Goal: Task Accomplishment & Management: Manage account settings

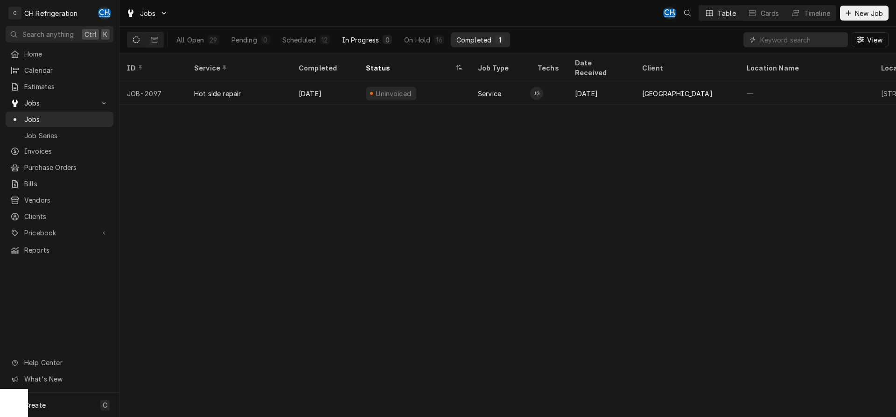
click at [362, 43] on div "In Progress" at bounding box center [360, 40] width 37 height 10
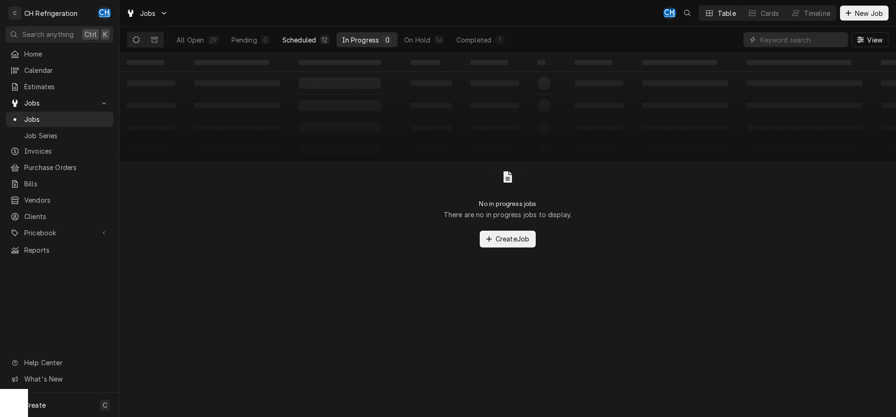
click at [320, 44] on button "Scheduled 12" at bounding box center [306, 39] width 59 height 15
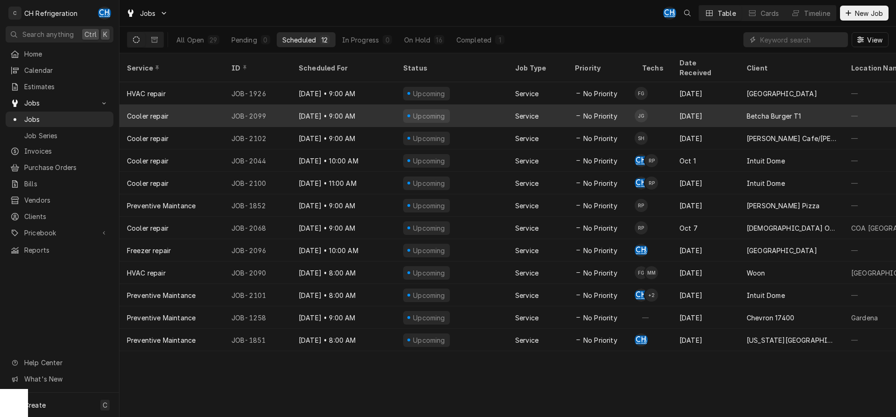
click at [700, 113] on div "Oct 14" at bounding box center [705, 116] width 67 height 22
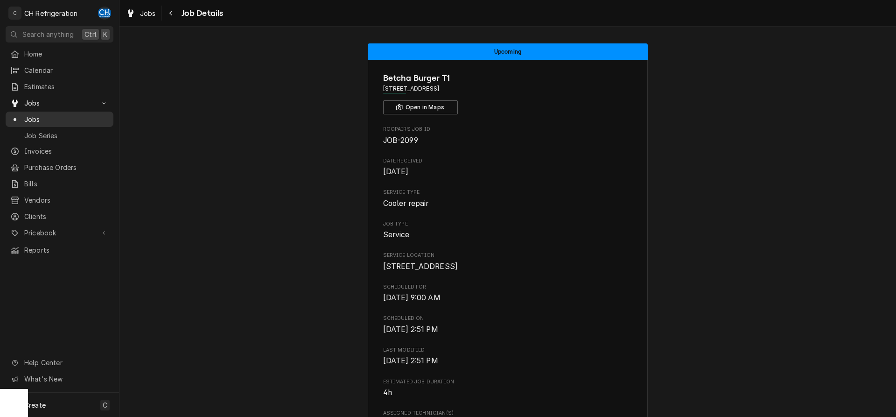
click at [34, 114] on span "Jobs" at bounding box center [66, 119] width 84 height 10
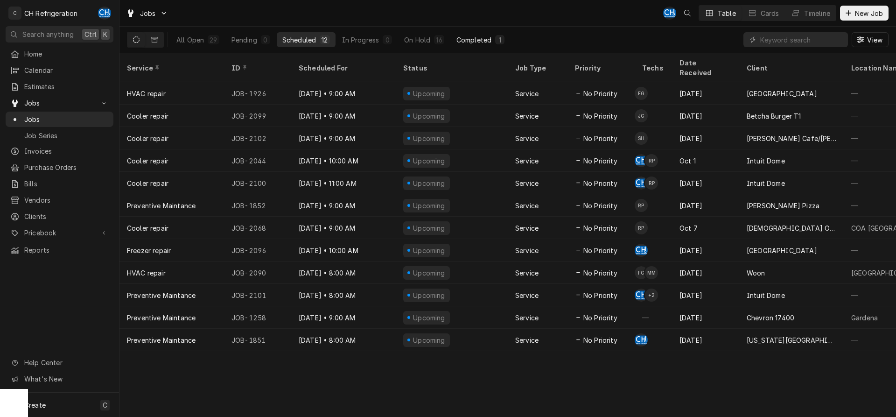
click at [504, 39] on button "Completed 1" at bounding box center [480, 39] width 59 height 15
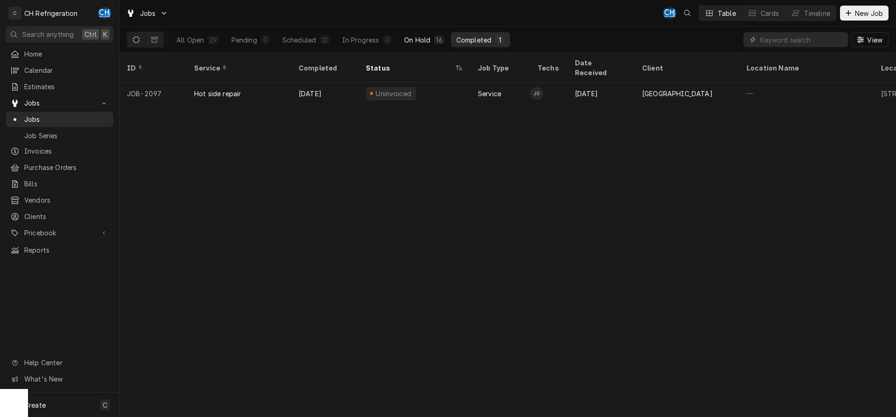
click at [433, 38] on button "On Hold 16" at bounding box center [424, 39] width 51 height 15
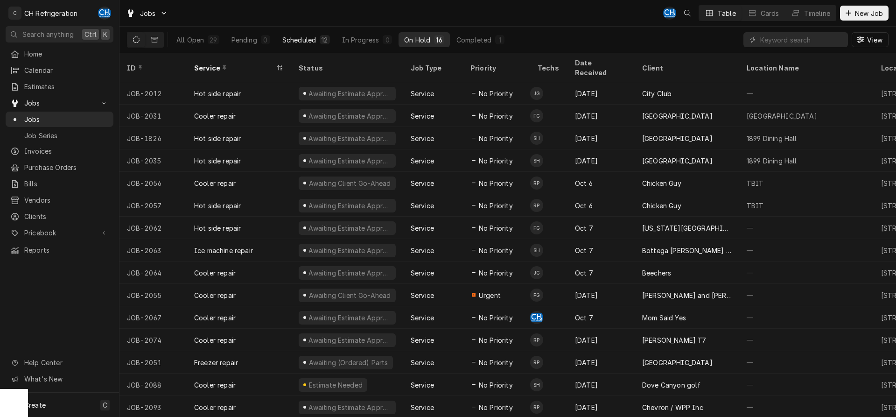
click at [313, 40] on div "Scheduled" at bounding box center [299, 40] width 34 height 10
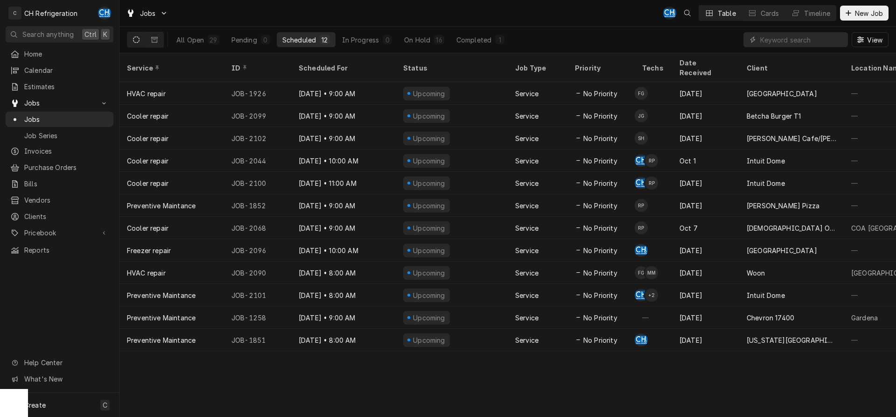
click at [858, 1] on div "Jobs CH Table Cards Timeline New Job" at bounding box center [507, 13] width 777 height 26
click at [857, 10] on span "New Job" at bounding box center [869, 13] width 32 height 10
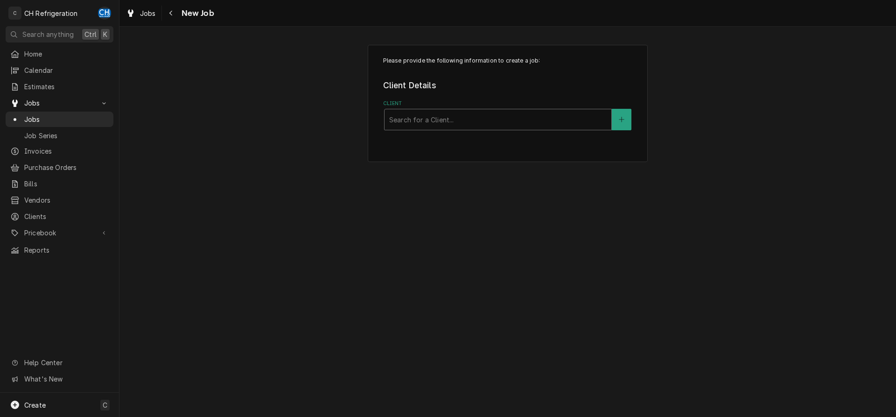
click at [489, 120] on div "Client" at bounding box center [498, 119] width 218 height 17
type input "ch"
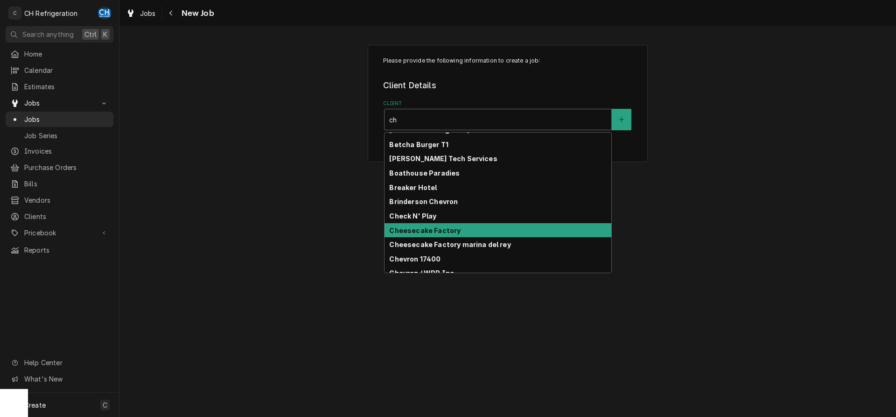
scroll to position [146, 0]
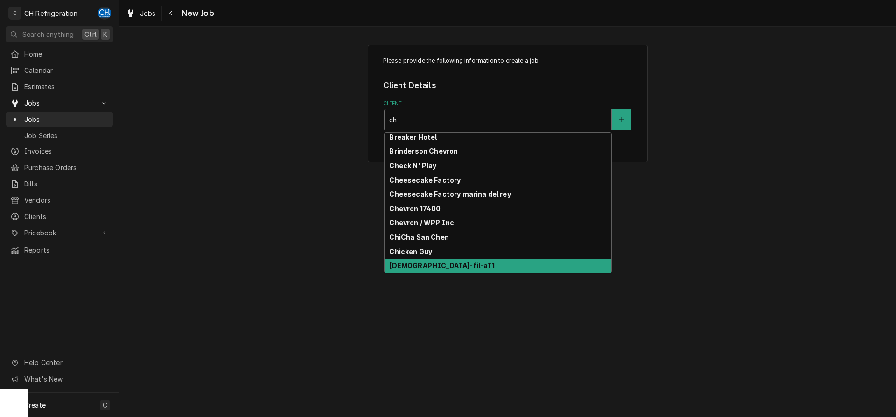
click at [440, 261] on div "Chick-fil-aT1" at bounding box center [498, 266] width 227 height 14
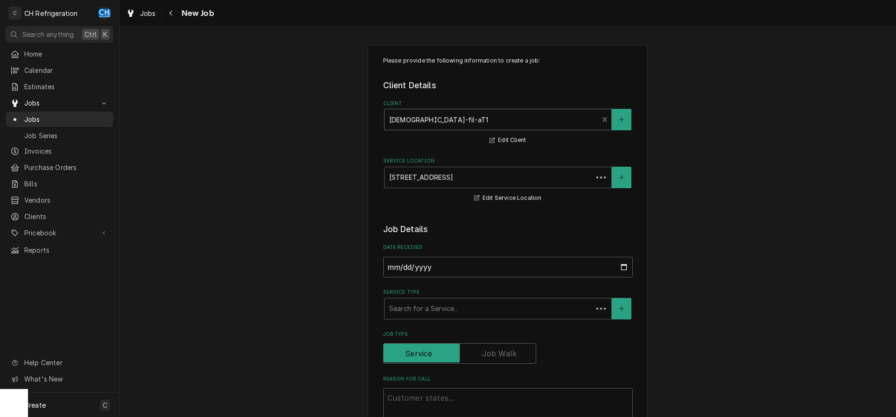
type textarea "x"
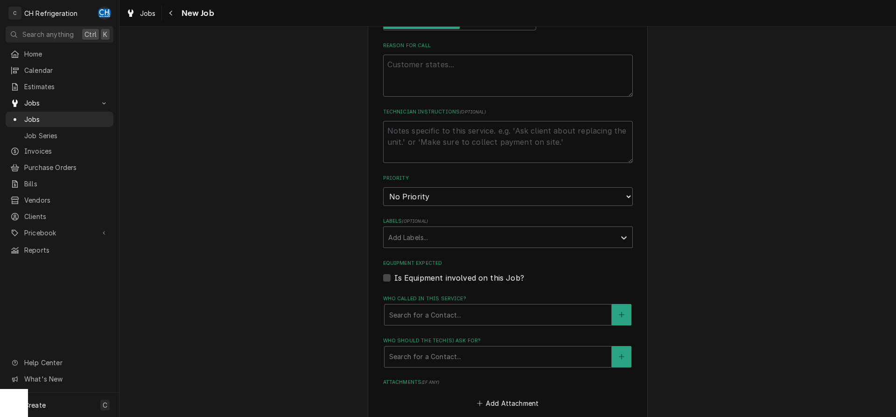
scroll to position [524, 0]
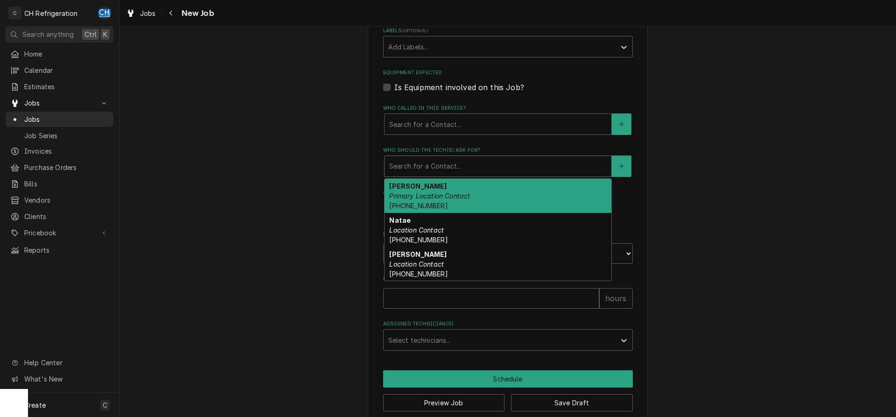
click at [453, 169] on div "Who should the tech(s) ask for?" at bounding box center [498, 166] width 218 height 17
click at [24, 119] on span "Jobs" at bounding box center [66, 119] width 84 height 10
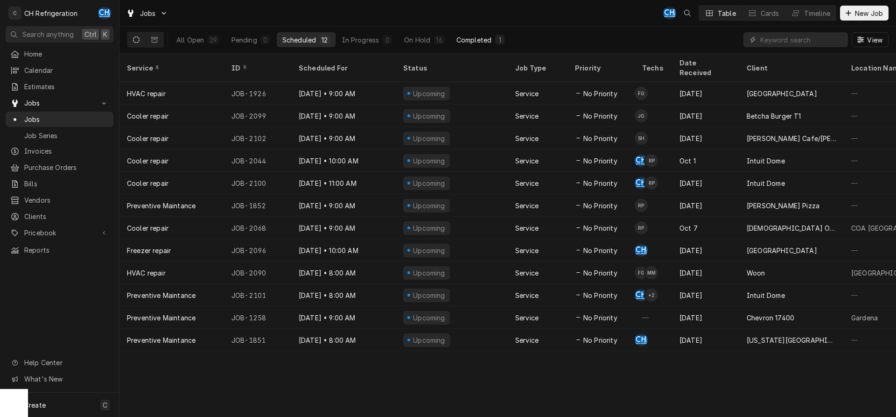
click at [473, 43] on div "Completed" at bounding box center [474, 40] width 35 height 10
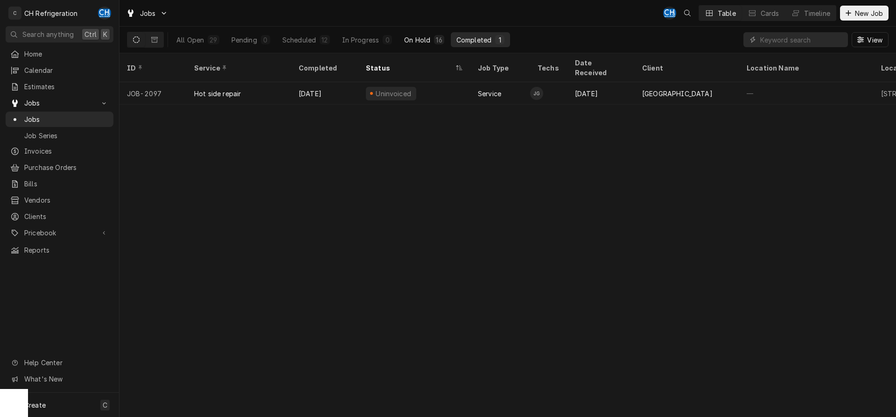
click at [433, 45] on button "On Hold 16" at bounding box center [424, 39] width 51 height 15
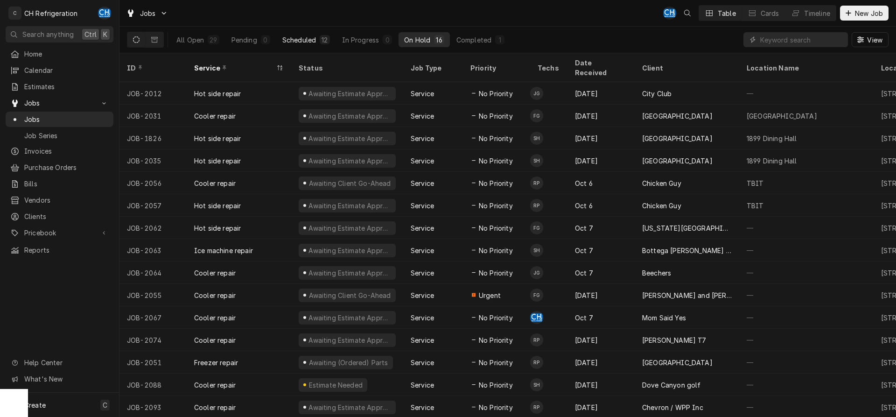
click at [300, 42] on div "Scheduled" at bounding box center [299, 40] width 34 height 10
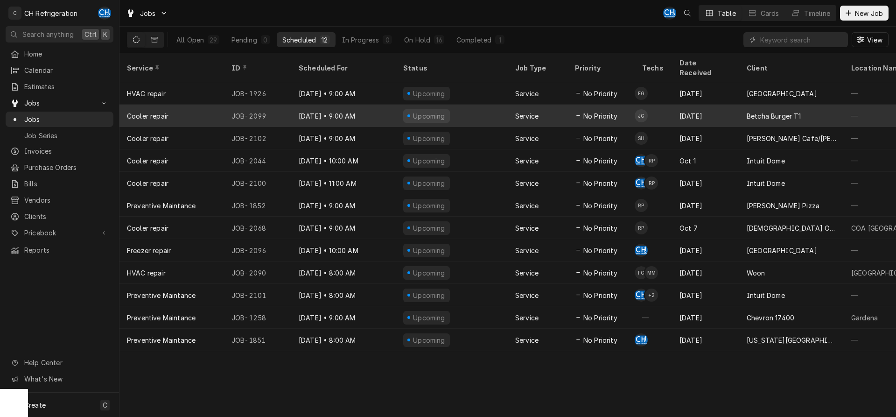
click at [691, 106] on div "Oct 14" at bounding box center [705, 116] width 67 height 22
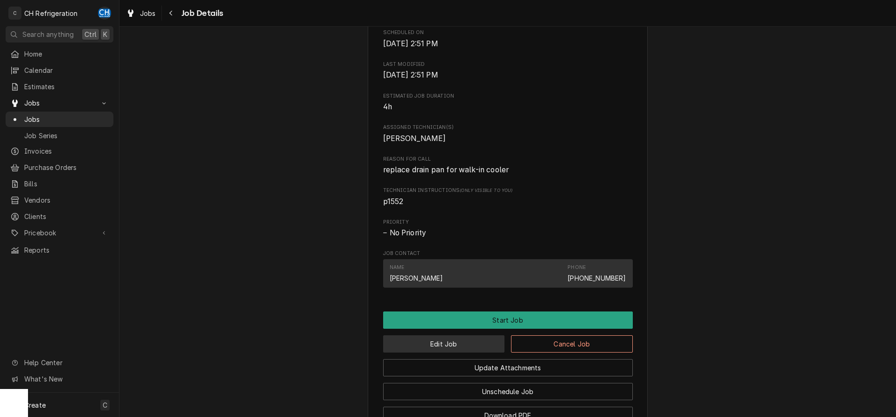
scroll to position [412, 0]
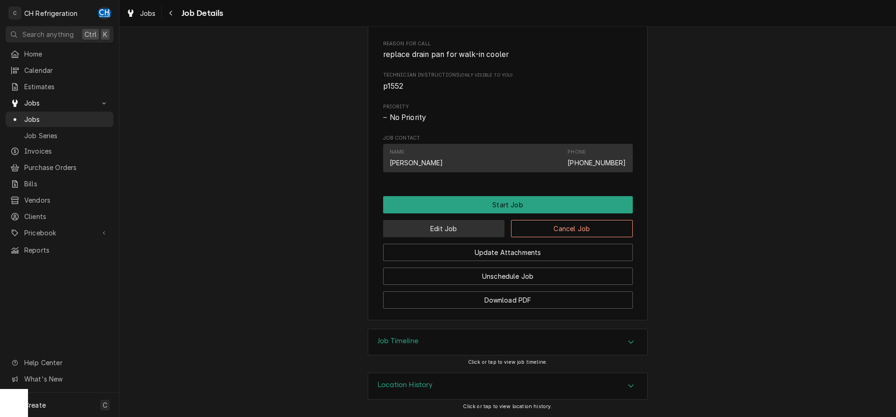
click at [438, 227] on button "Edit Job" at bounding box center [444, 228] width 122 height 17
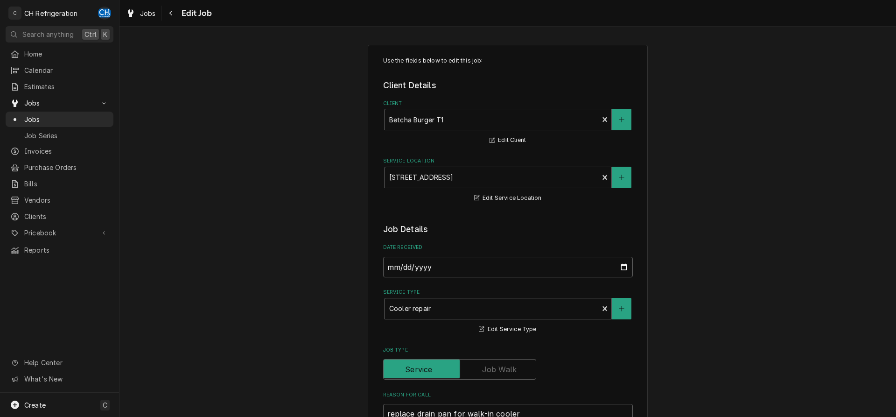
scroll to position [557, 0]
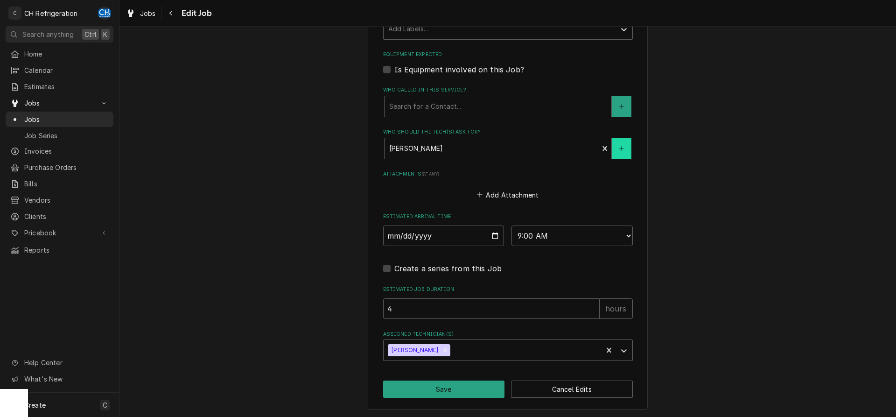
click at [617, 149] on button "Who should the tech(s) ask for?" at bounding box center [622, 148] width 20 height 21
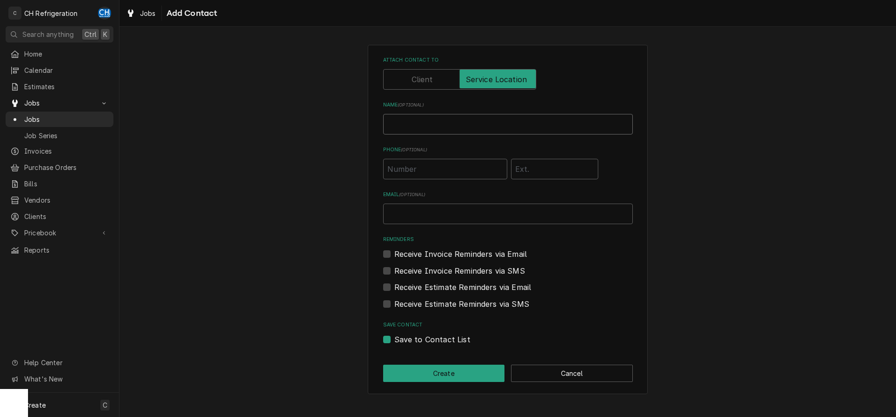
click at [445, 130] on input "Name ( optional )" at bounding box center [508, 124] width 250 height 21
type input "Steve"
type input "(310) 940-8554"
click at [454, 378] on button "Create" at bounding box center [444, 373] width 122 height 17
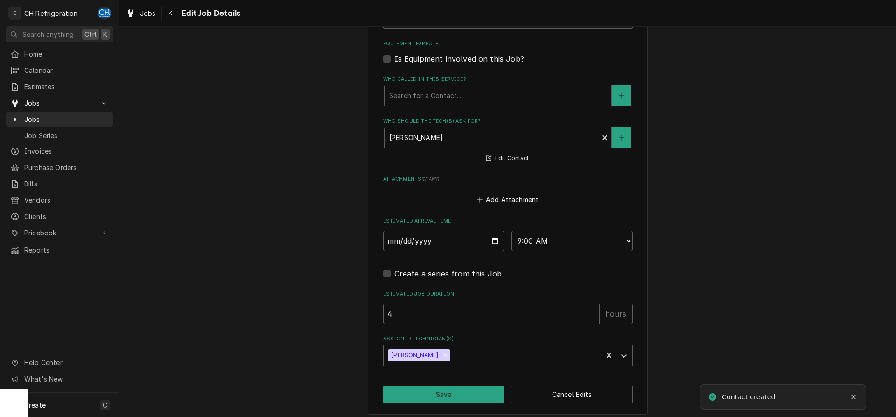
scroll to position [573, 0]
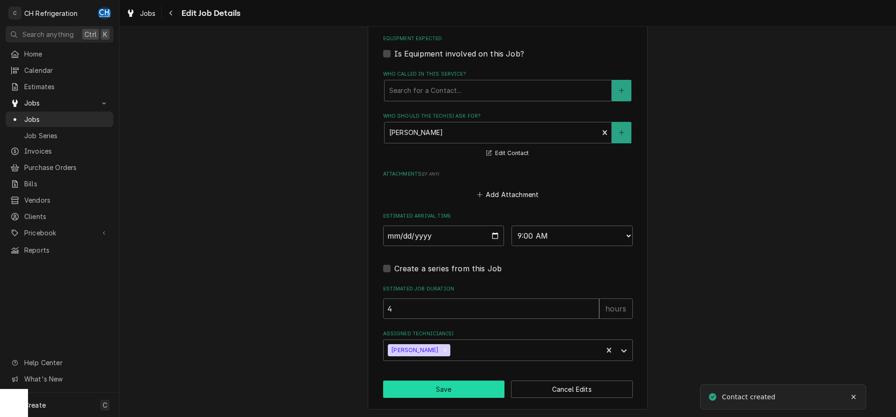
click at [466, 396] on button "Save" at bounding box center [444, 388] width 122 height 17
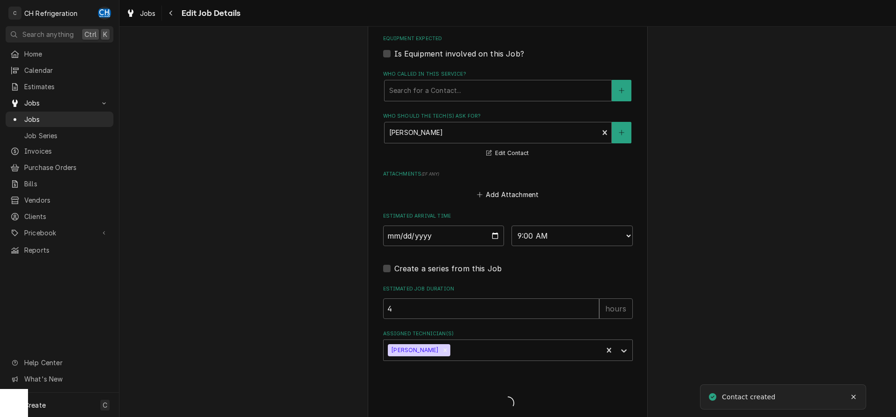
type textarea "x"
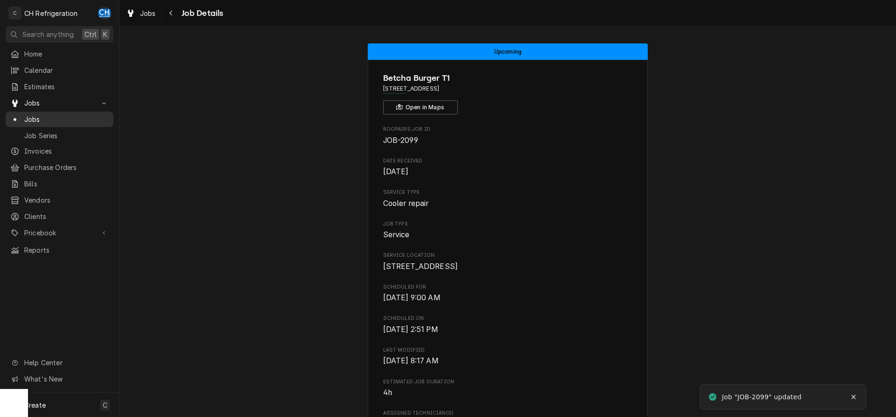
click at [24, 115] on div "Jobs" at bounding box center [59, 119] width 98 height 10
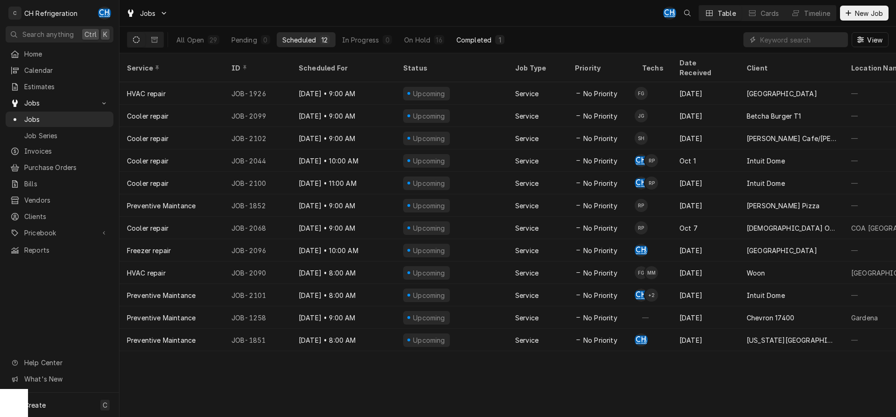
click at [473, 43] on div "Completed" at bounding box center [474, 40] width 35 height 10
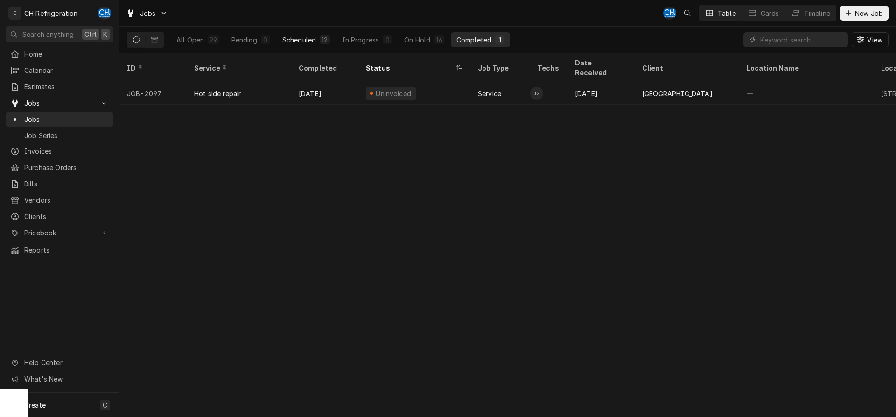
click at [297, 35] on button "Scheduled 12" at bounding box center [306, 39] width 59 height 15
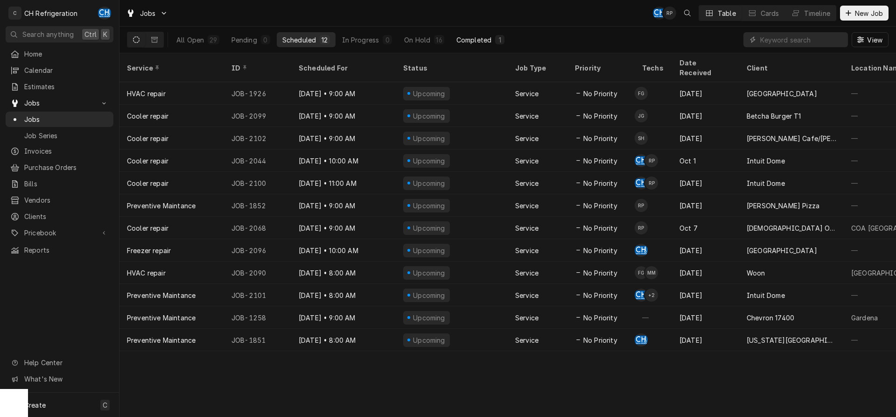
click at [476, 39] on div "Completed" at bounding box center [474, 40] width 35 height 10
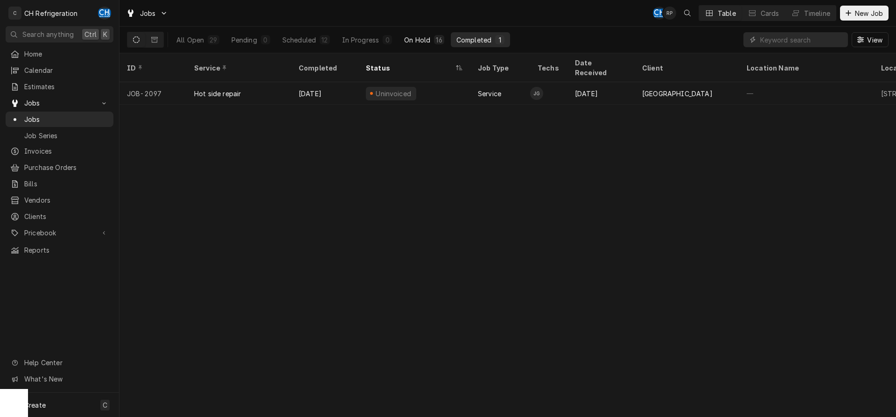
click at [425, 41] on div "On Hold" at bounding box center [417, 40] width 26 height 10
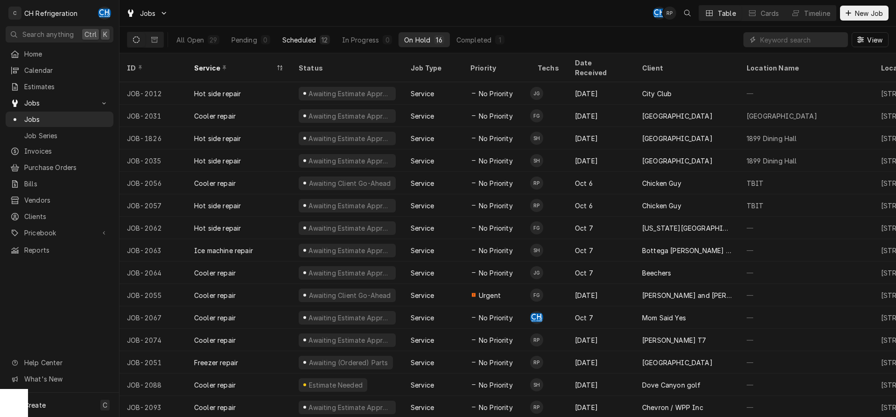
click at [316, 35] on div "Scheduled" at bounding box center [299, 40] width 34 height 10
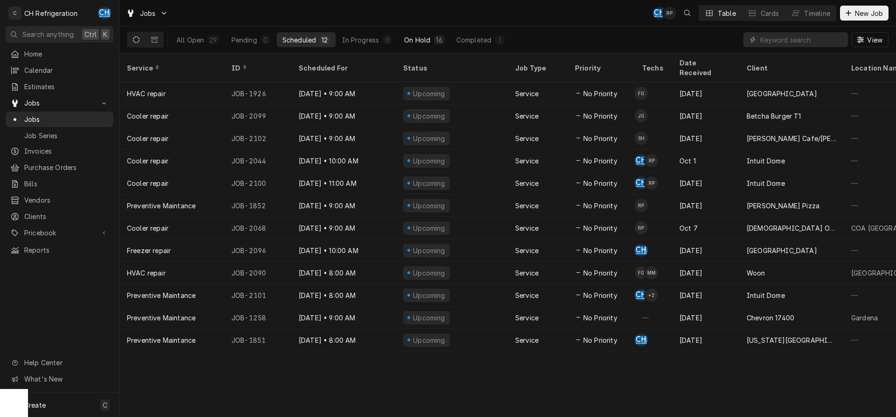
click at [445, 40] on button "On Hold 16" at bounding box center [424, 39] width 51 height 15
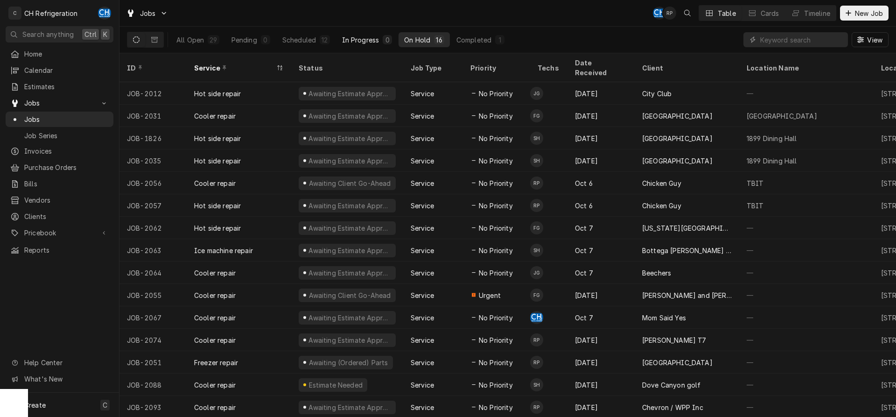
click at [371, 35] on div "In Progress" at bounding box center [360, 40] width 37 height 10
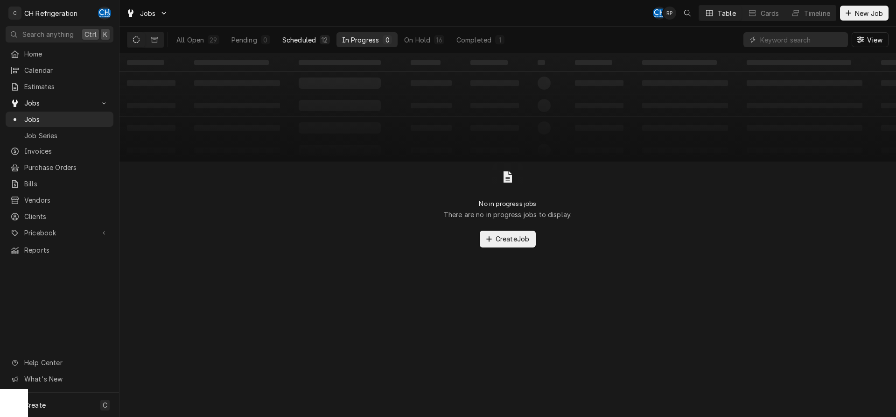
click at [305, 43] on div "Scheduled" at bounding box center [299, 40] width 34 height 10
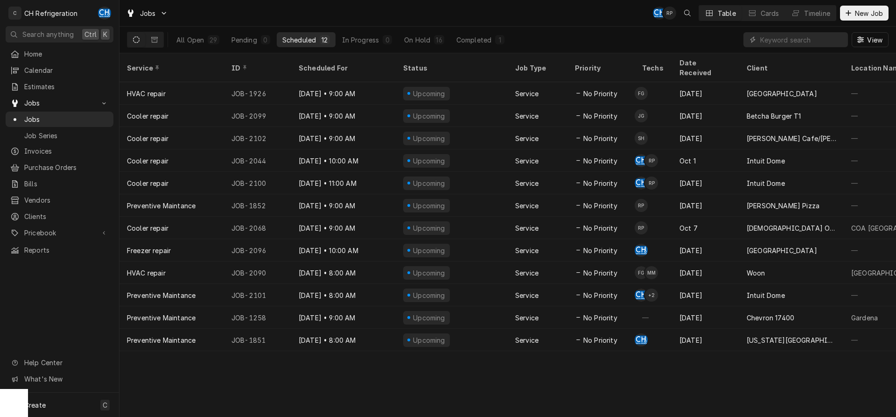
click at [364, 28] on div "All Open 29 Pending 0 Scheduled 12 In Progress 0 On Hold 16 Completed 1" at bounding box center [340, 40] width 339 height 26
click at [364, 40] on div "In Progress" at bounding box center [360, 40] width 37 height 10
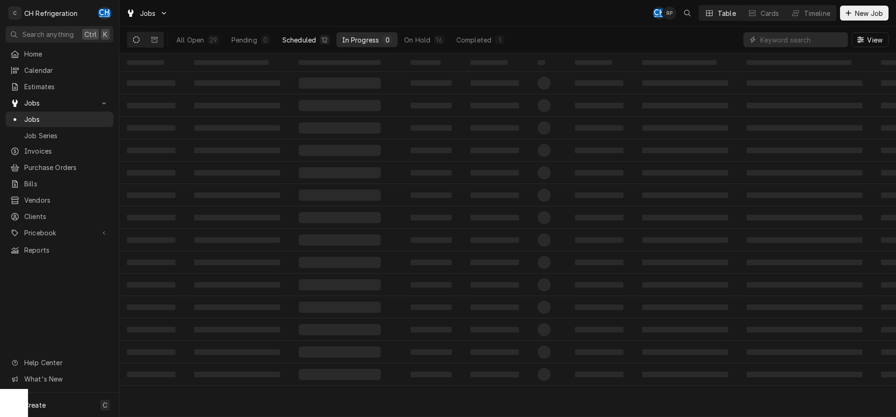
click at [295, 33] on button "Scheduled 12" at bounding box center [306, 39] width 59 height 15
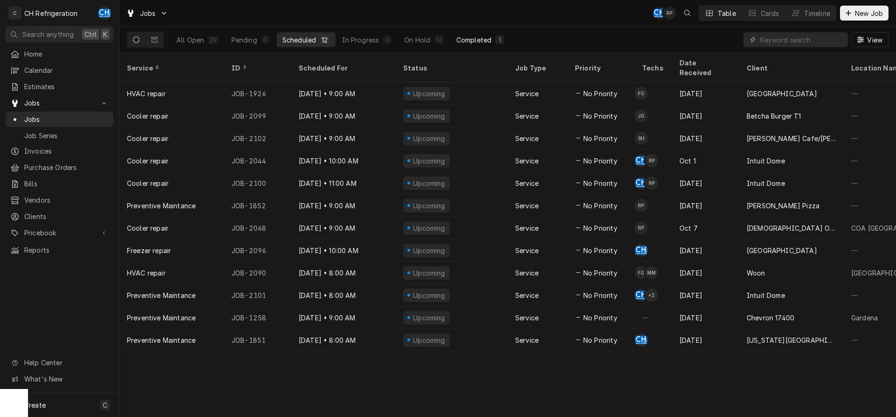
click at [475, 44] on div "Completed" at bounding box center [474, 40] width 35 height 10
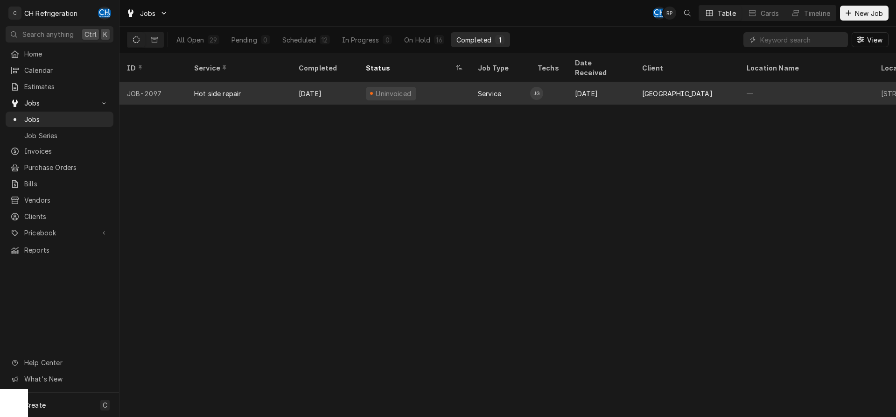
click at [548, 83] on td "JG" at bounding box center [548, 93] width 37 height 22
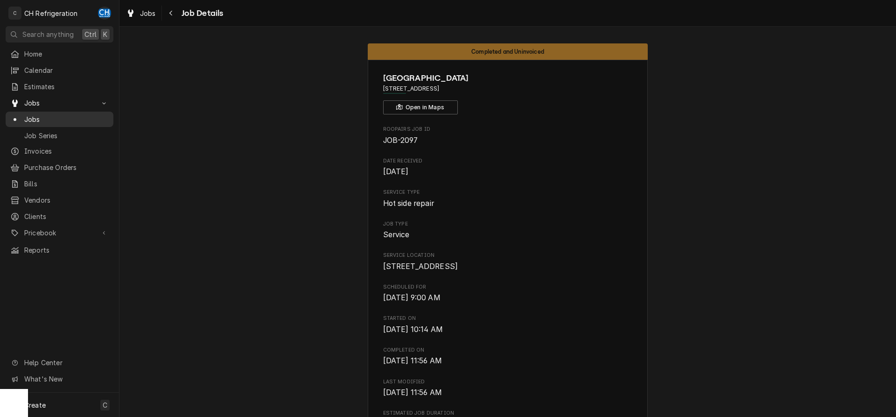
click at [55, 115] on span "Jobs" at bounding box center [66, 119] width 84 height 10
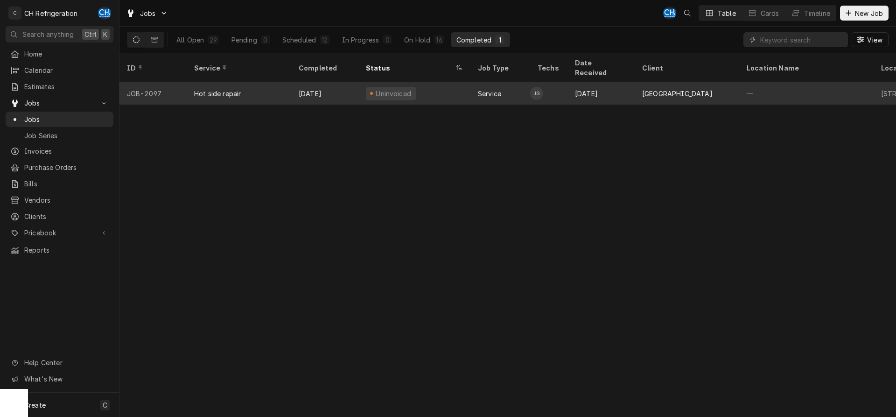
click at [542, 87] on div "Josh Galindo's Avatar" at bounding box center [536, 93] width 13 height 13
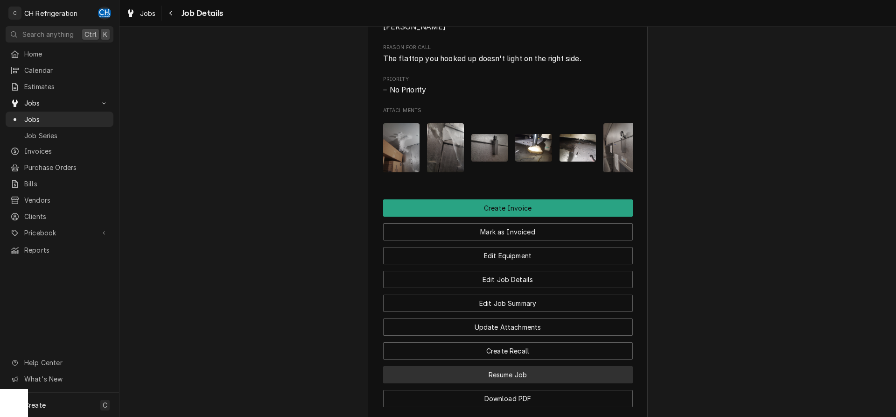
scroll to position [582, 0]
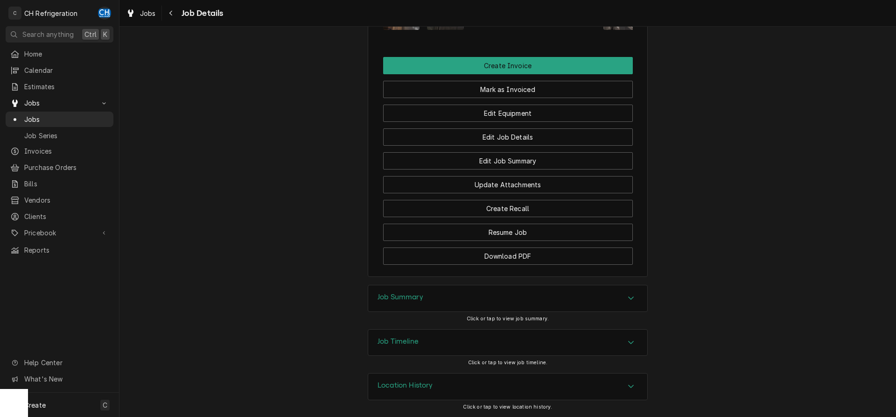
click at [402, 304] on div "Job Summary" at bounding box center [507, 298] width 279 height 26
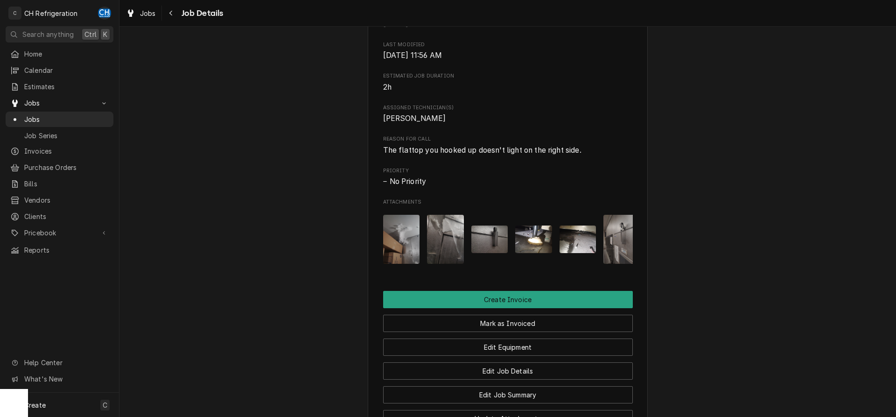
scroll to position [385, 0]
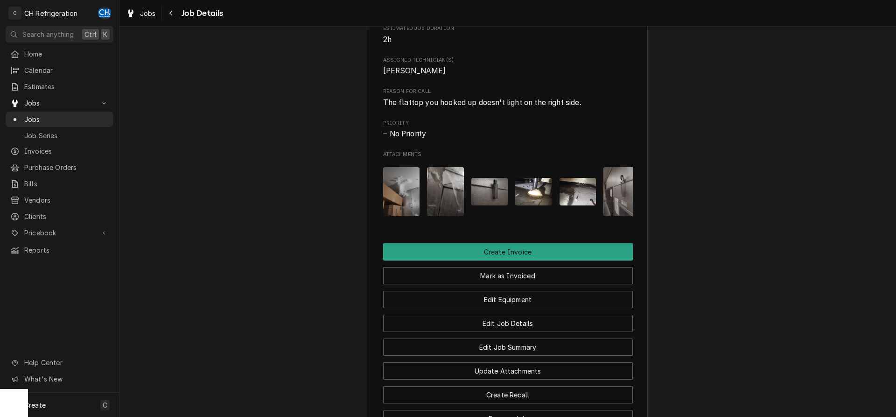
click at [628, 193] on img "Attachments" at bounding box center [622, 191] width 37 height 49
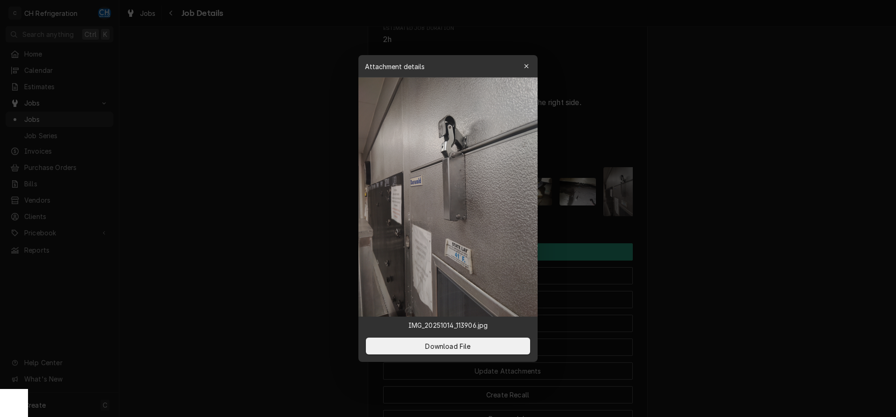
click at [693, 198] on div at bounding box center [448, 208] width 896 height 417
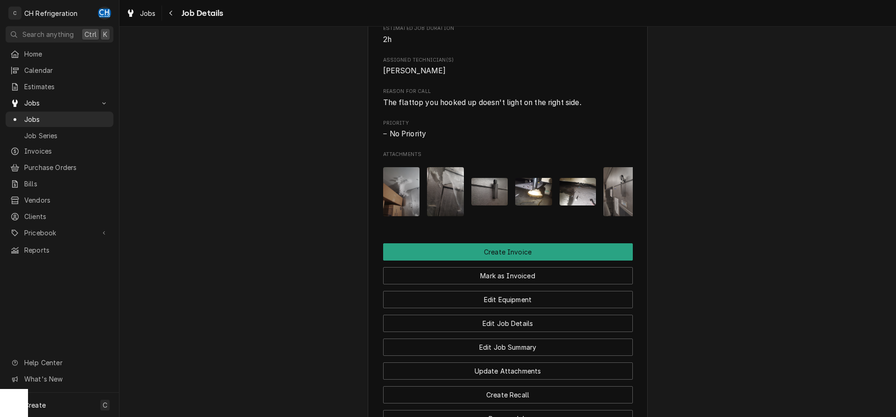
click at [494, 196] on img "Attachments" at bounding box center [489, 192] width 37 height 28
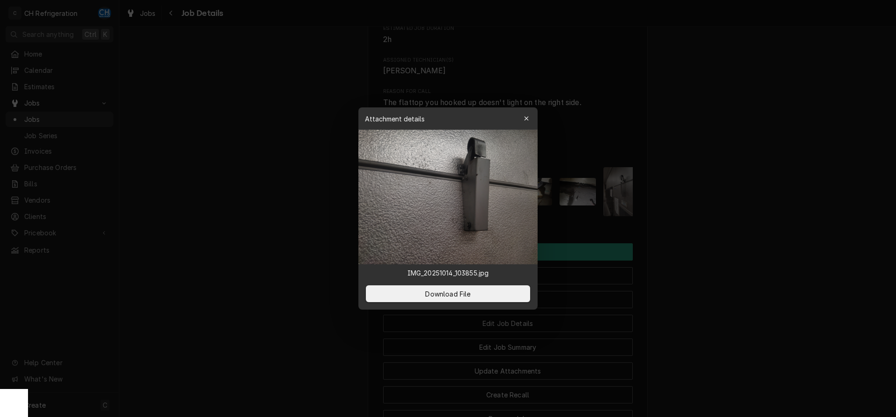
drag, startPoint x: 712, startPoint y: 197, endPoint x: 704, endPoint y: 199, distance: 8.5
click at [711, 197] on div at bounding box center [448, 208] width 896 height 417
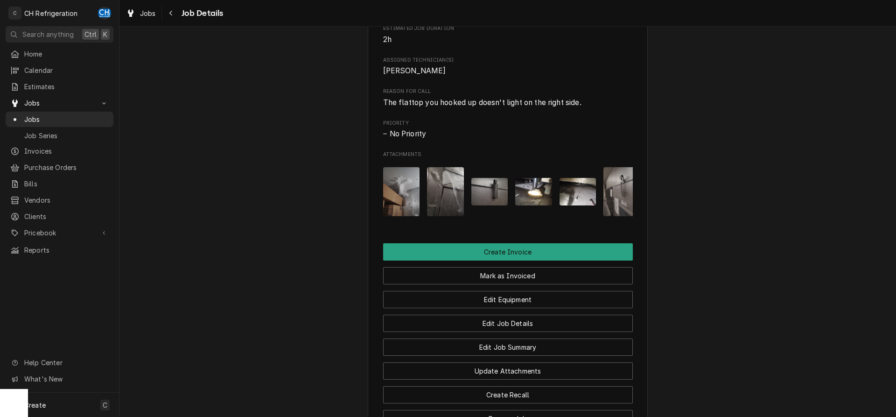
click at [623, 198] on img "Attachments" at bounding box center [622, 191] width 37 height 49
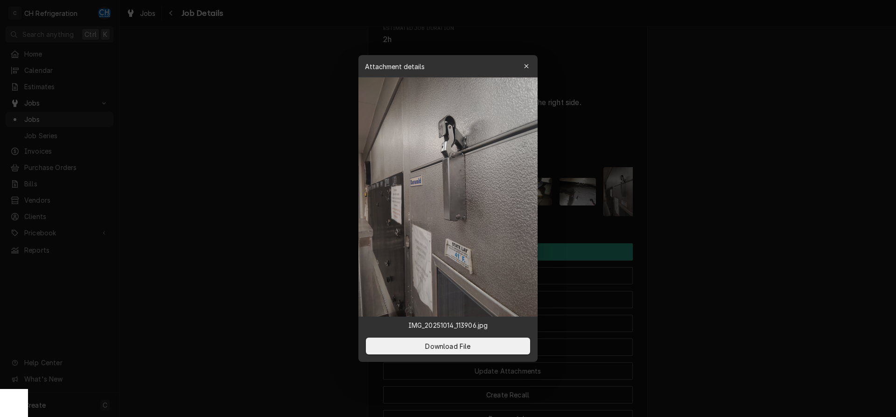
click at [695, 198] on div at bounding box center [448, 208] width 896 height 417
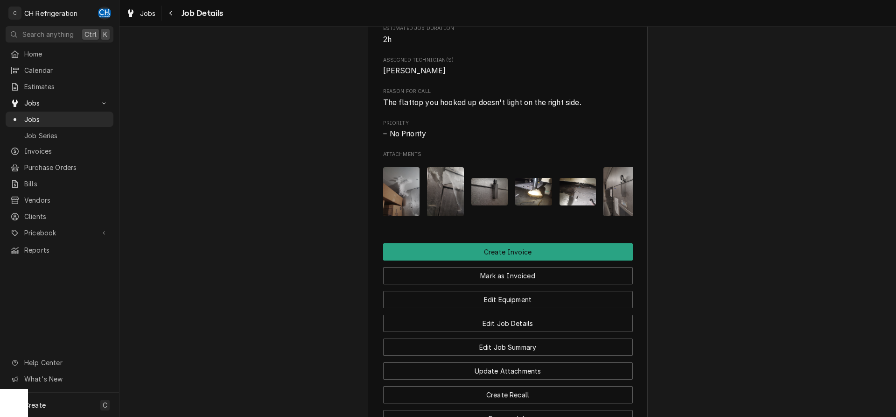
click at [606, 213] on img "Attachments" at bounding box center [622, 191] width 37 height 49
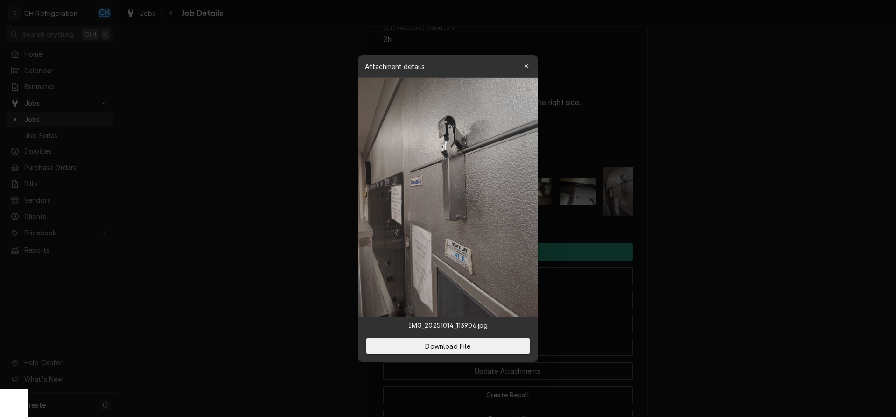
drag, startPoint x: 684, startPoint y: 221, endPoint x: 691, endPoint y: 225, distance: 8.2
click at [684, 221] on div at bounding box center [448, 208] width 896 height 417
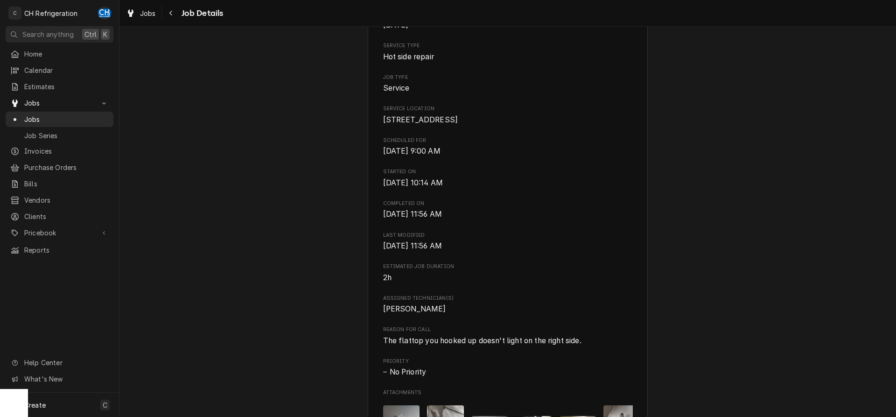
scroll to position [0, 0]
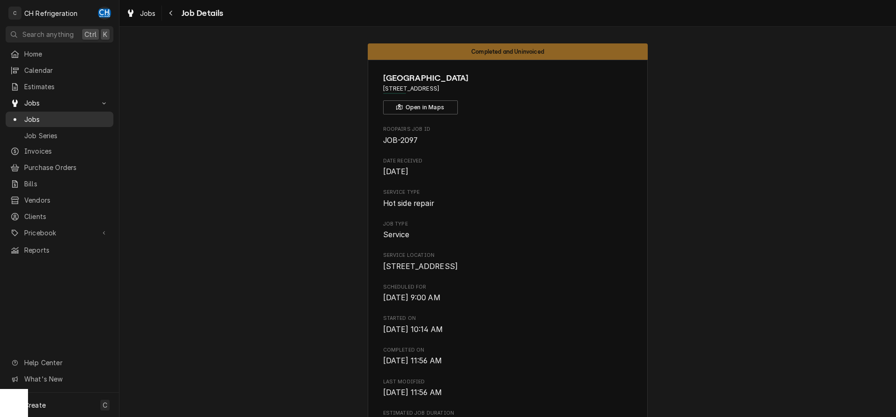
click at [38, 120] on span "Jobs" at bounding box center [66, 119] width 84 height 10
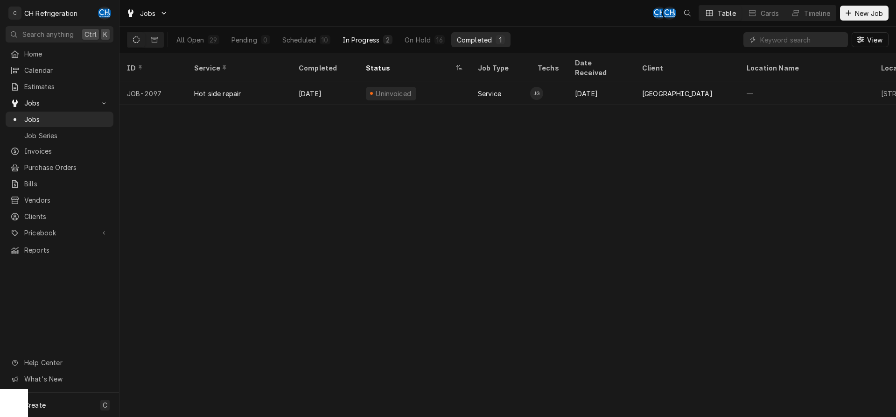
click at [375, 42] on div "In Progress" at bounding box center [361, 40] width 37 height 10
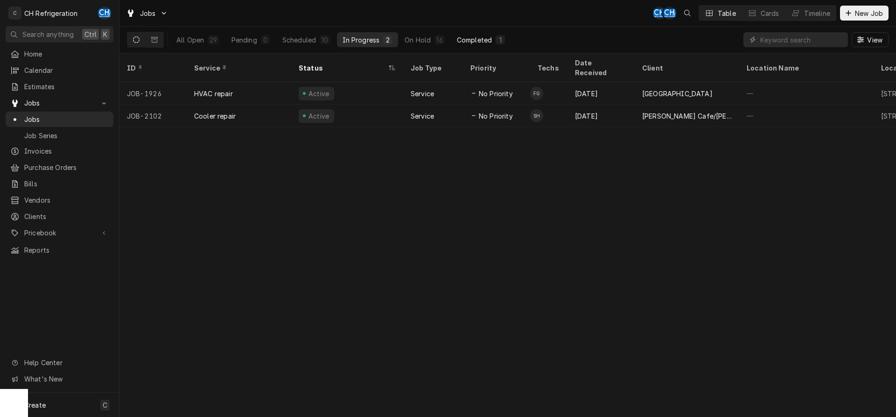
click at [458, 39] on div "Completed" at bounding box center [474, 40] width 35 height 10
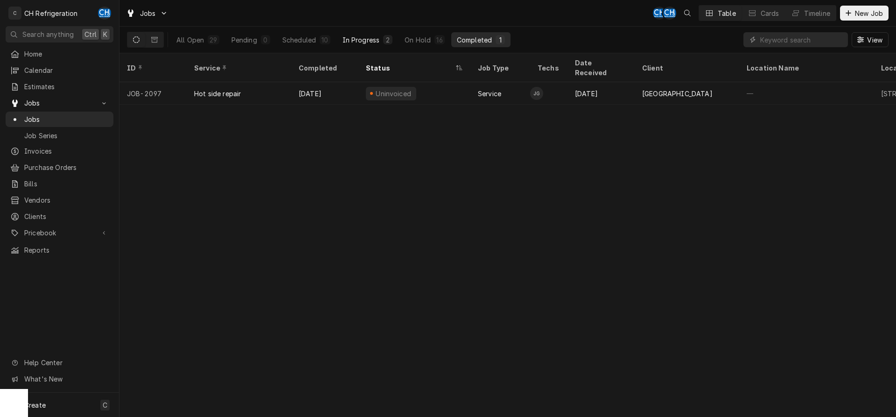
click at [365, 34] on button "In Progress 2" at bounding box center [368, 39] width 62 height 15
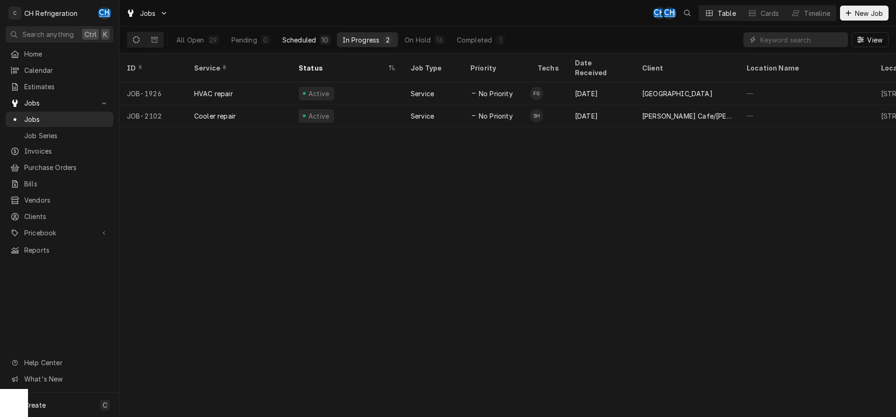
click at [309, 35] on div "Scheduled" at bounding box center [299, 40] width 34 height 10
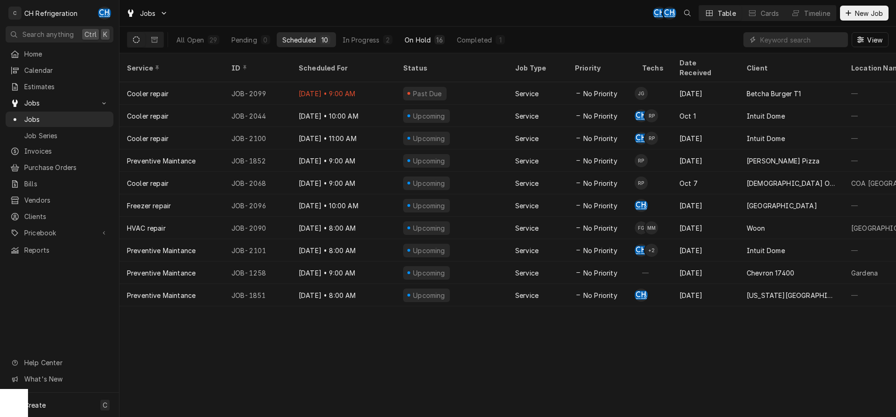
click at [441, 42] on div "16" at bounding box center [439, 40] width 6 height 10
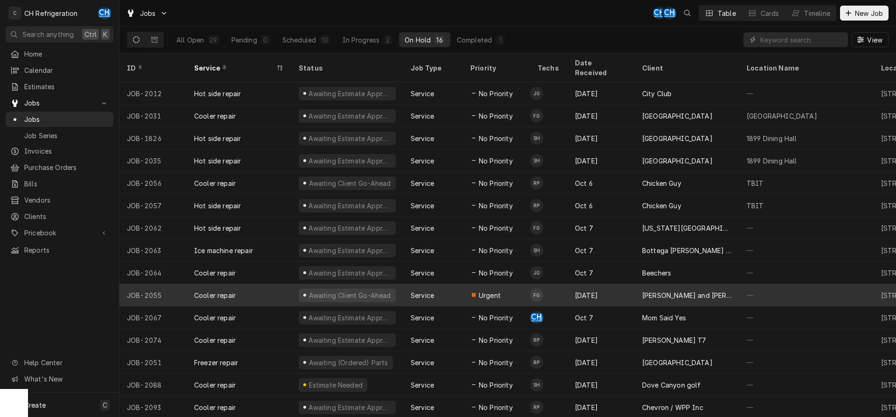
scroll to position [13, 0]
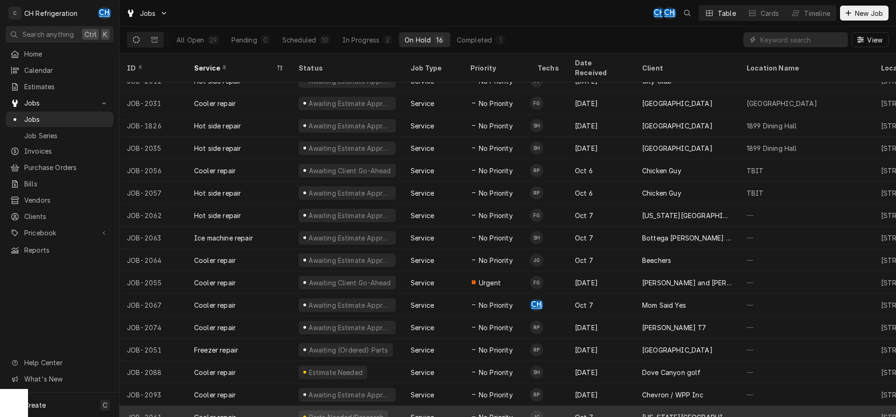
click at [571, 406] on div "Oct 7" at bounding box center [601, 417] width 67 height 22
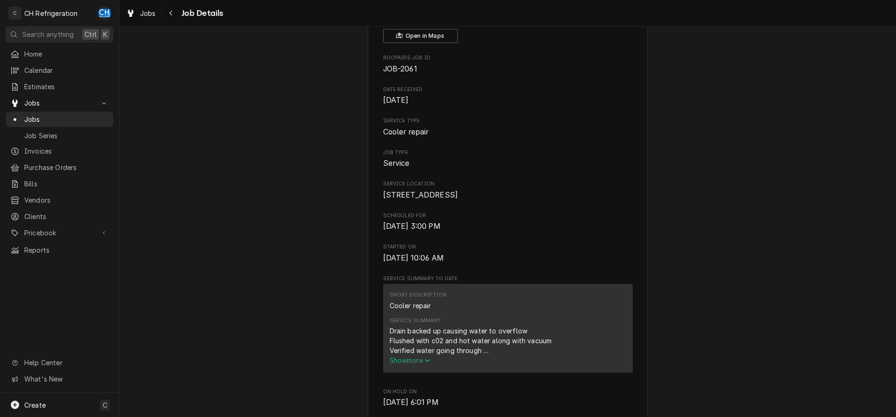
scroll to position [238, 0]
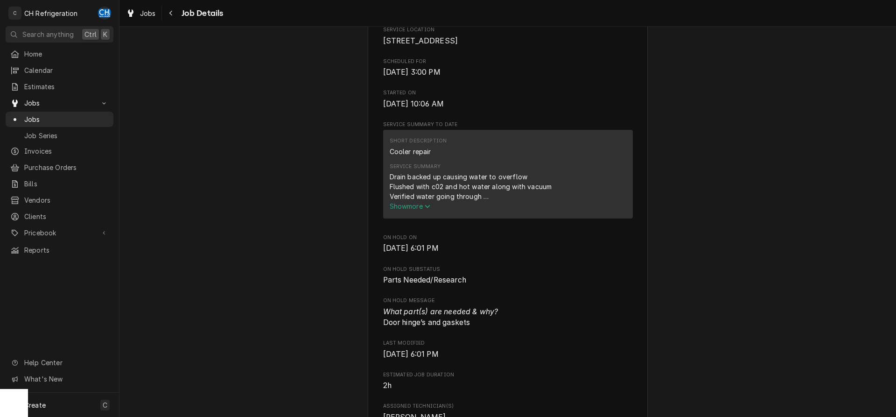
click at [404, 205] on span "Show more" at bounding box center [410, 206] width 41 height 8
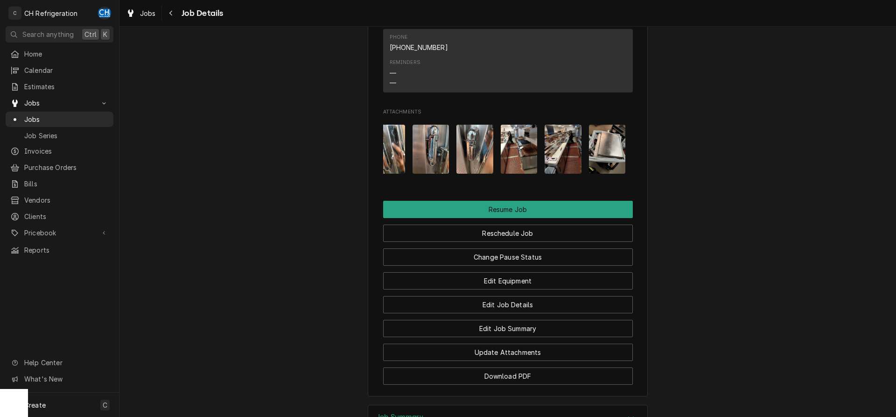
scroll to position [0, 319]
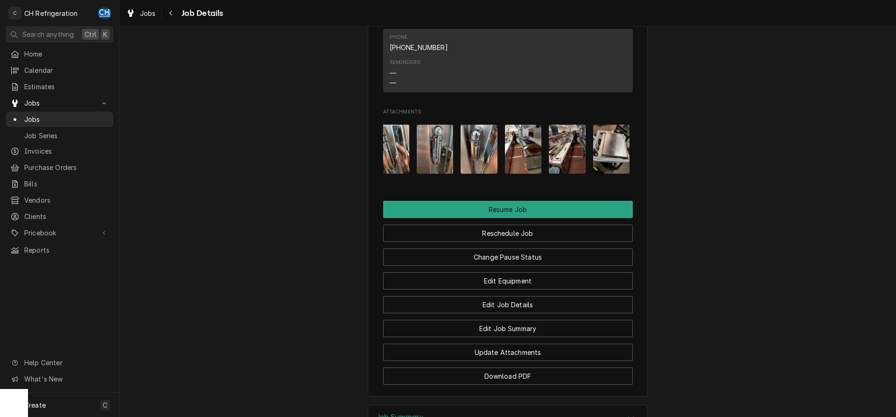
click at [615, 149] on img "Attachments" at bounding box center [611, 149] width 37 height 49
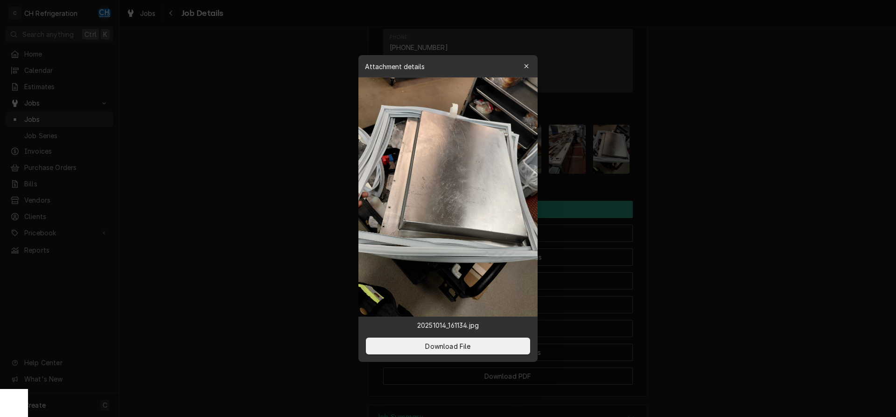
click at [717, 159] on div at bounding box center [448, 208] width 896 height 417
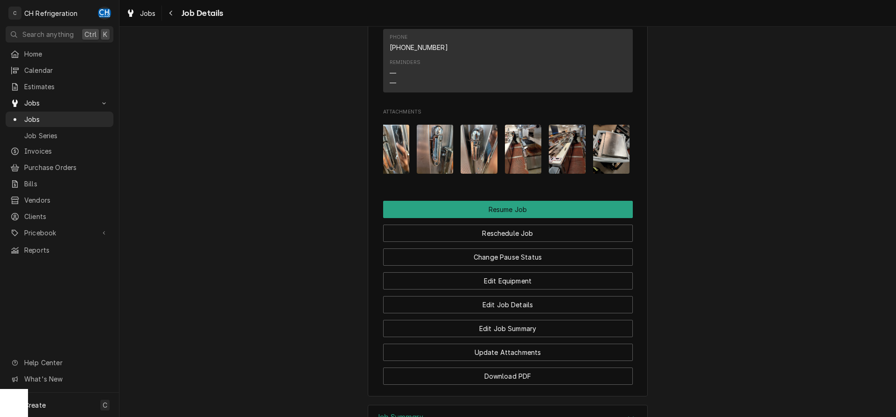
click at [554, 160] on img "Attachments" at bounding box center [567, 149] width 37 height 49
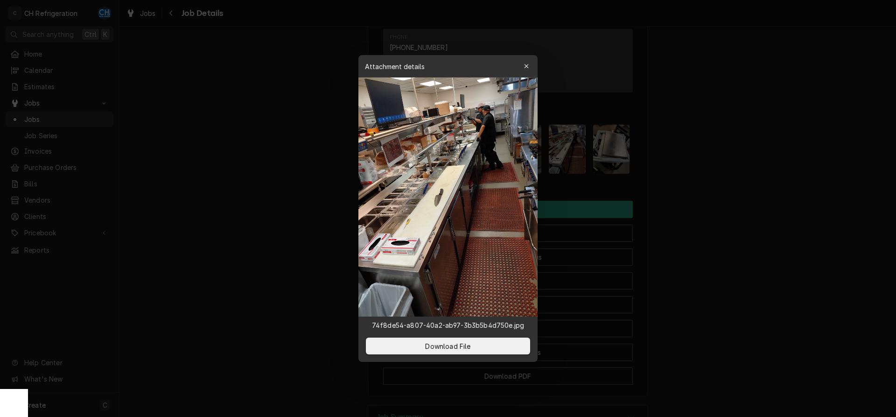
click at [708, 180] on div at bounding box center [448, 208] width 896 height 417
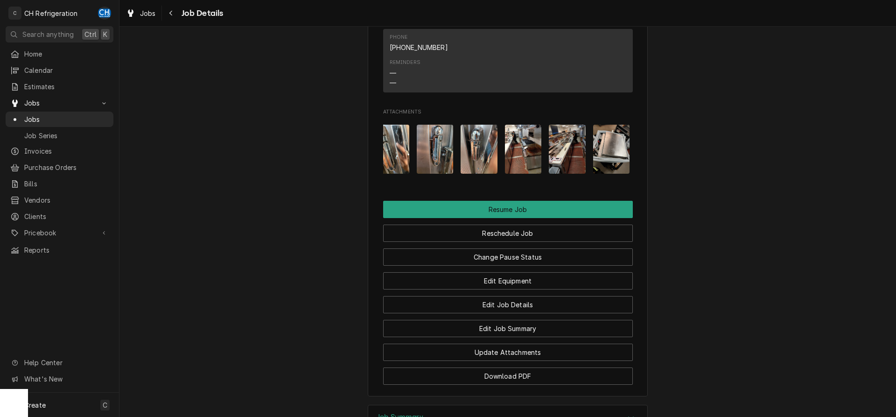
click at [514, 166] on img "Attachments" at bounding box center [523, 149] width 37 height 49
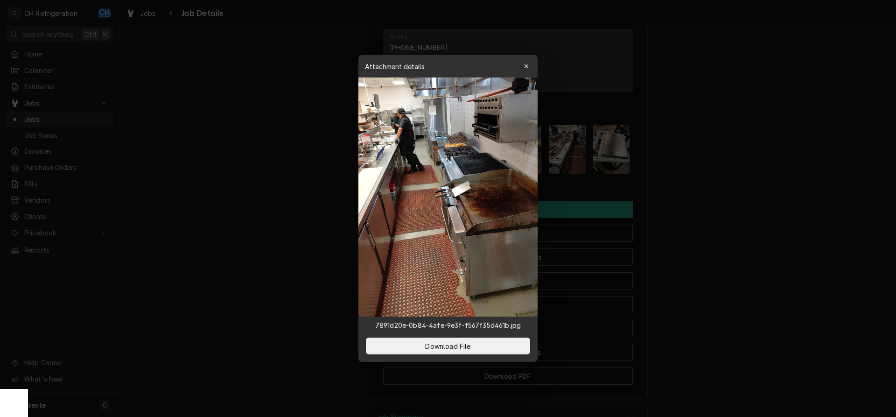
drag, startPoint x: 518, startPoint y: 166, endPoint x: 695, endPoint y: 201, distance: 180.9
click at [700, 202] on div at bounding box center [448, 208] width 896 height 417
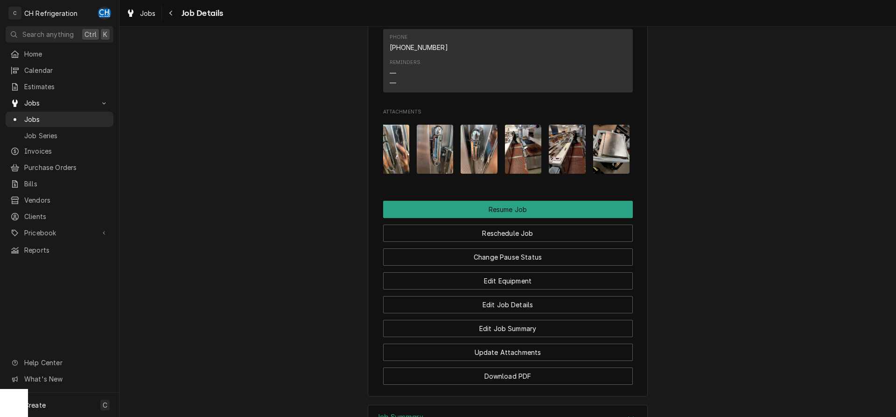
drag, startPoint x: 485, startPoint y: 162, endPoint x: 492, endPoint y: 162, distance: 7.0
click at [486, 162] on img "Attachments" at bounding box center [479, 149] width 37 height 49
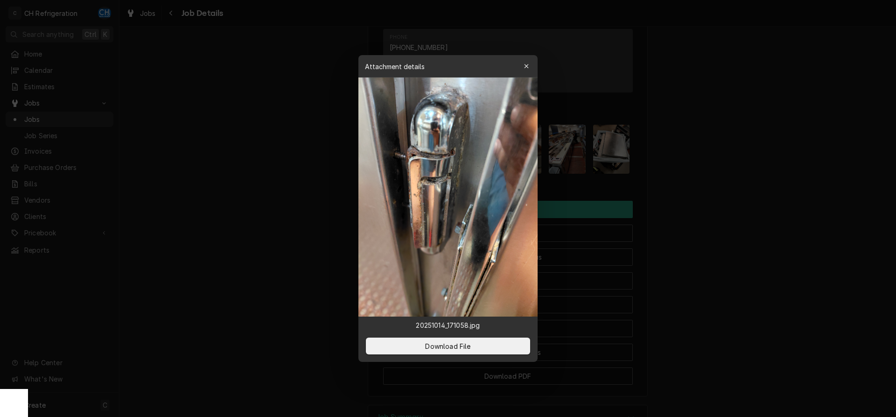
click at [680, 193] on div at bounding box center [448, 208] width 896 height 417
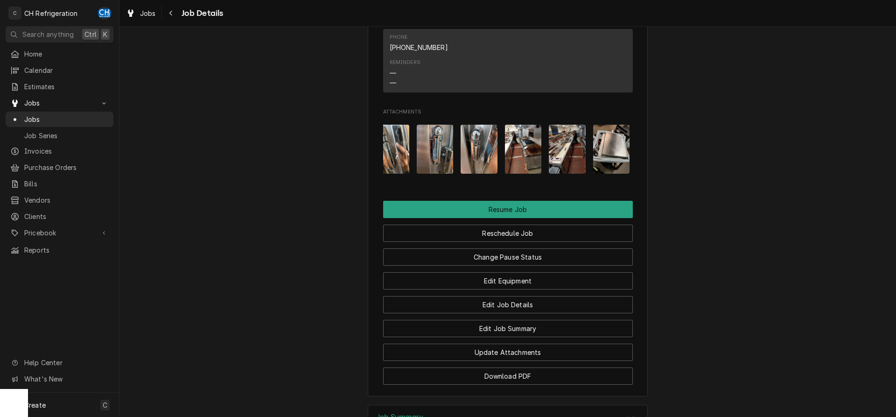
click at [556, 153] on img "Attachments" at bounding box center [567, 149] width 37 height 49
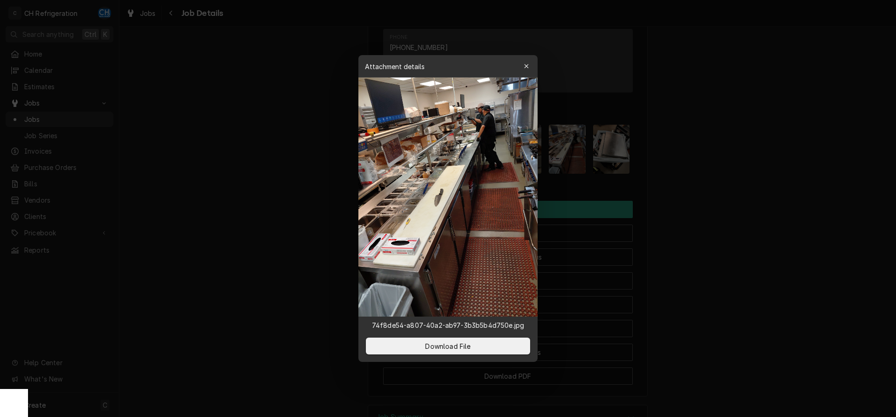
click at [701, 182] on div at bounding box center [448, 208] width 896 height 417
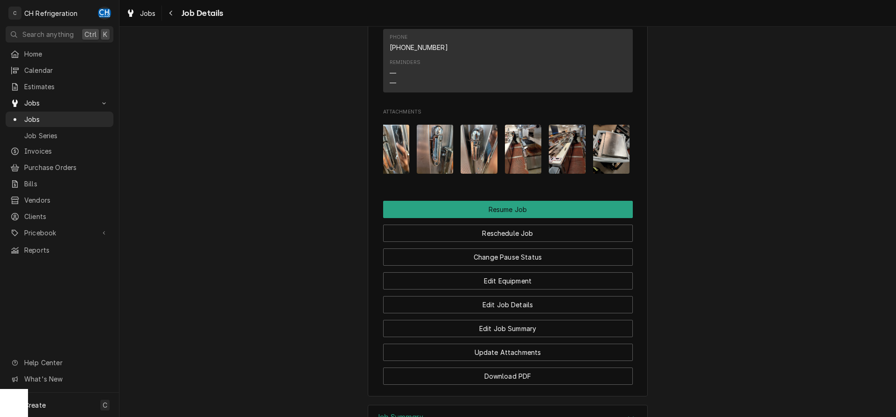
click at [532, 151] on img "Attachments" at bounding box center [523, 149] width 37 height 49
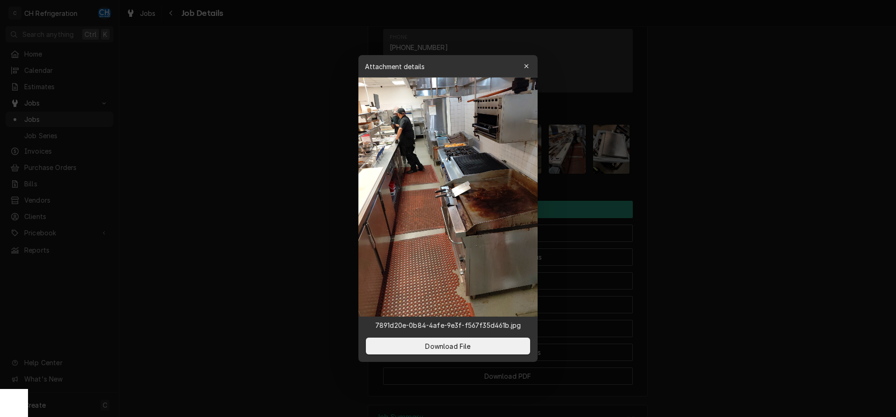
click at [657, 169] on div at bounding box center [448, 208] width 896 height 417
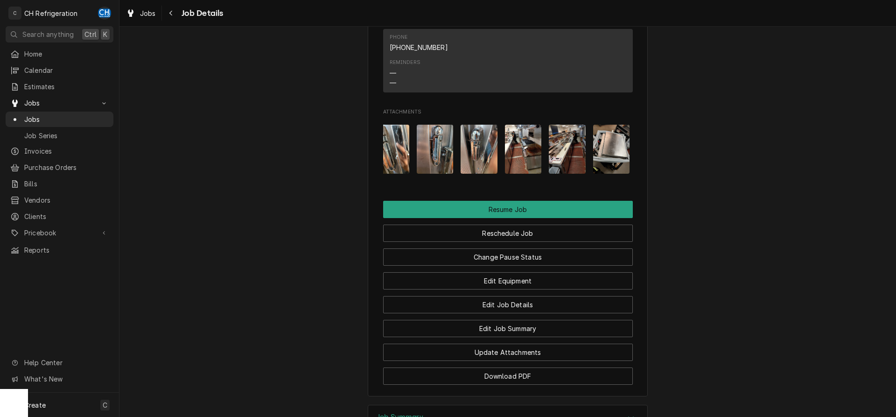
click at [477, 143] on img "Attachments" at bounding box center [479, 149] width 37 height 49
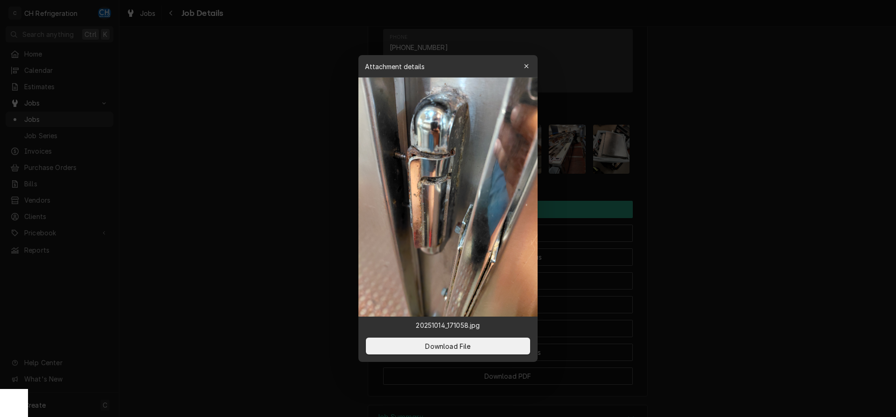
click at [693, 175] on div at bounding box center [448, 208] width 896 height 417
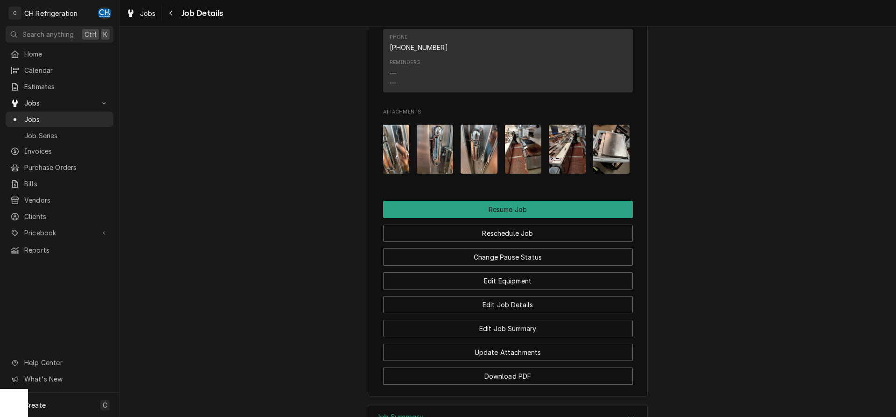
click at [445, 150] on img "Attachments" at bounding box center [435, 149] width 37 height 49
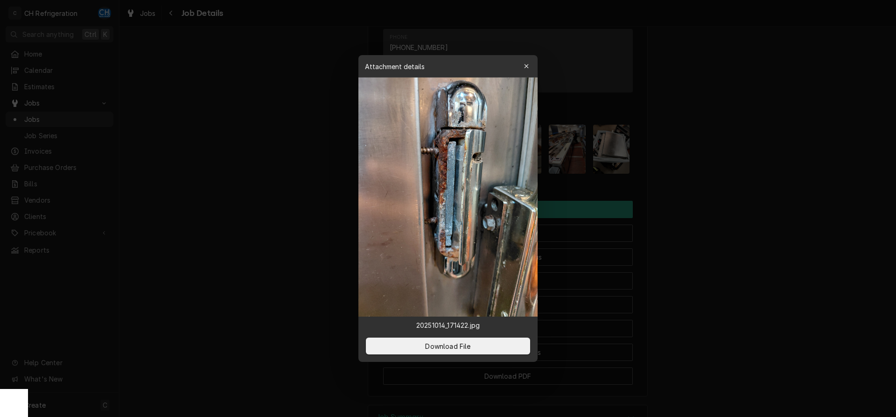
click at [728, 359] on div at bounding box center [448, 208] width 896 height 417
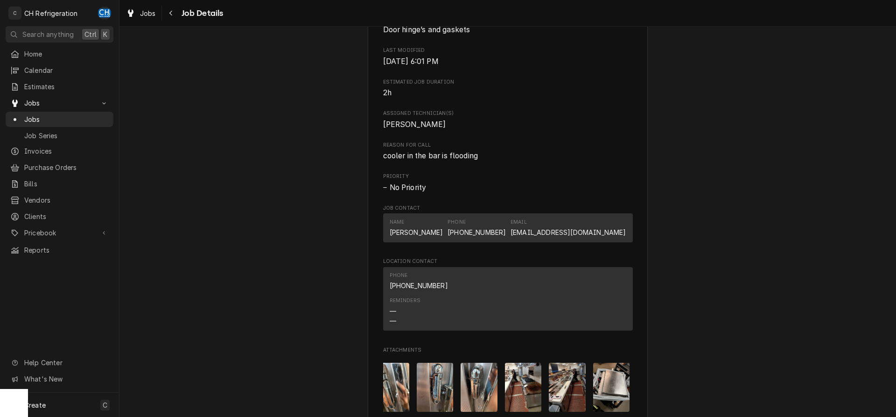
scroll to position [857, 0]
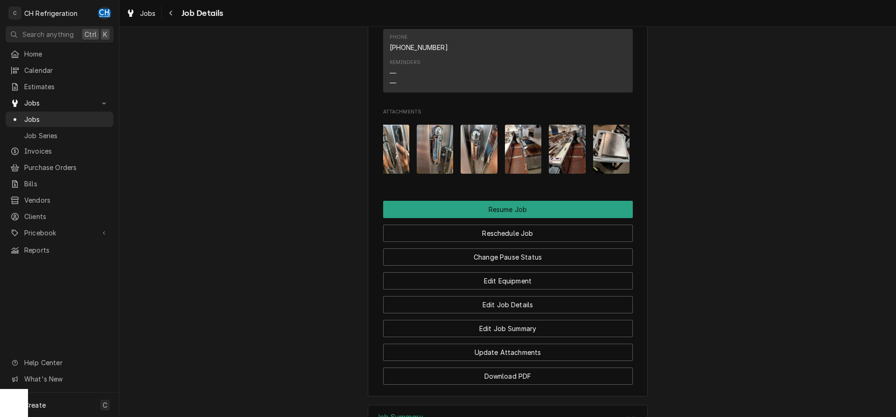
click at [440, 157] on img "Attachments" at bounding box center [435, 149] width 37 height 49
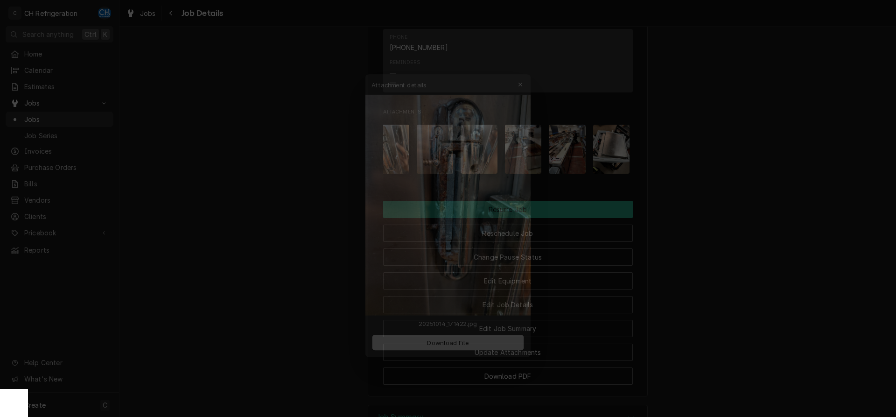
click at [706, 176] on div at bounding box center [448, 208] width 896 height 417
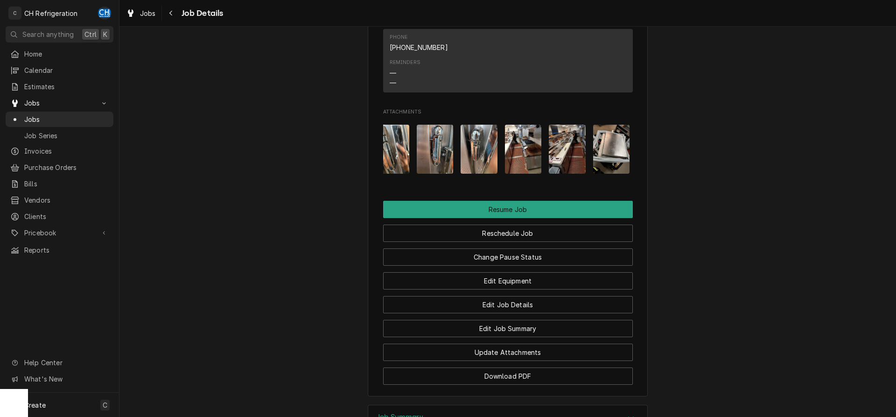
click at [485, 153] on img "Attachments" at bounding box center [479, 149] width 37 height 49
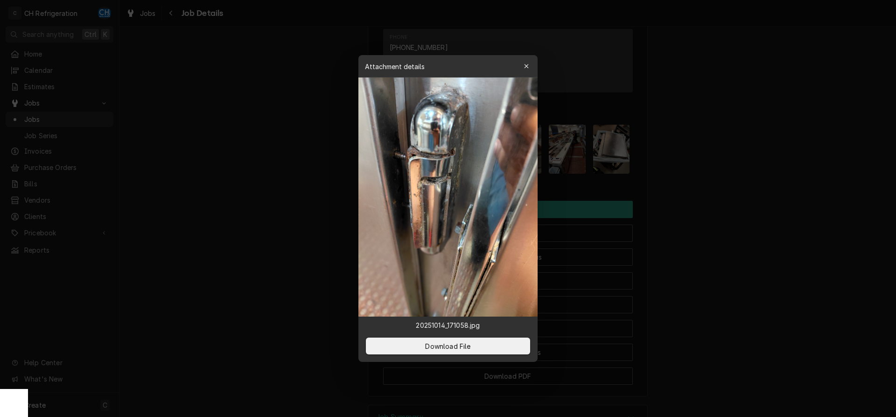
click at [697, 176] on div at bounding box center [448, 208] width 896 height 417
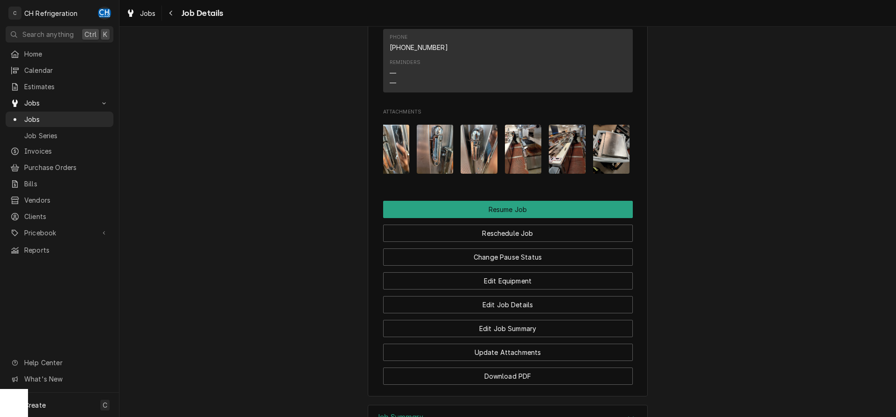
drag, startPoint x: 458, startPoint y: 150, endPoint x: 486, endPoint y: 148, distance: 28.1
click at [458, 150] on div "Attachments" at bounding box center [508, 149] width 250 height 64
click at [486, 148] on img "Attachments" at bounding box center [479, 149] width 37 height 49
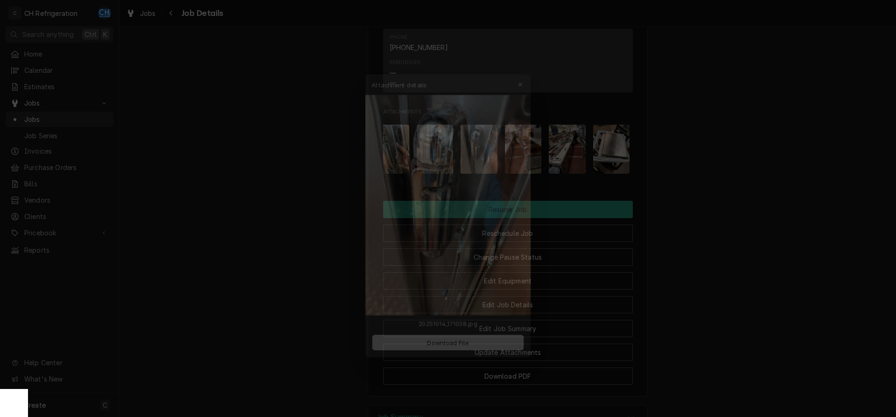
click at [707, 180] on div at bounding box center [448, 208] width 896 height 417
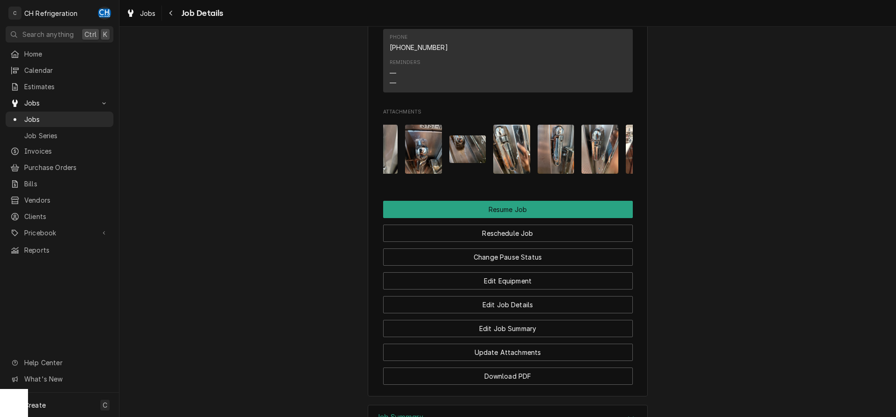
scroll to position [0, 192]
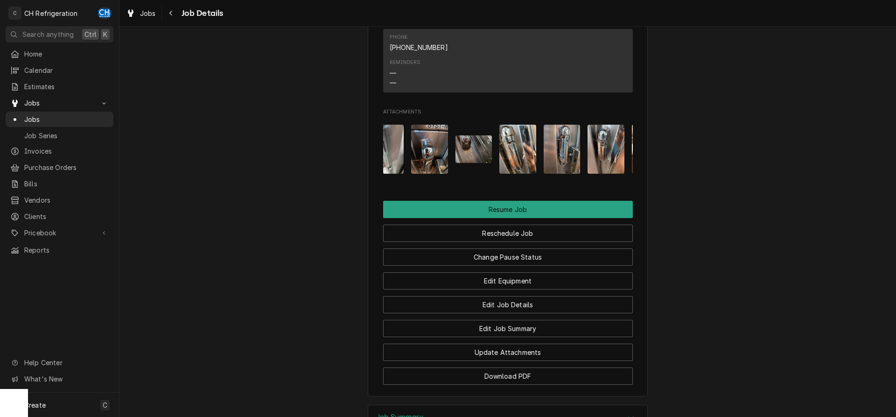
click at [512, 160] on img "Attachments" at bounding box center [517, 149] width 37 height 49
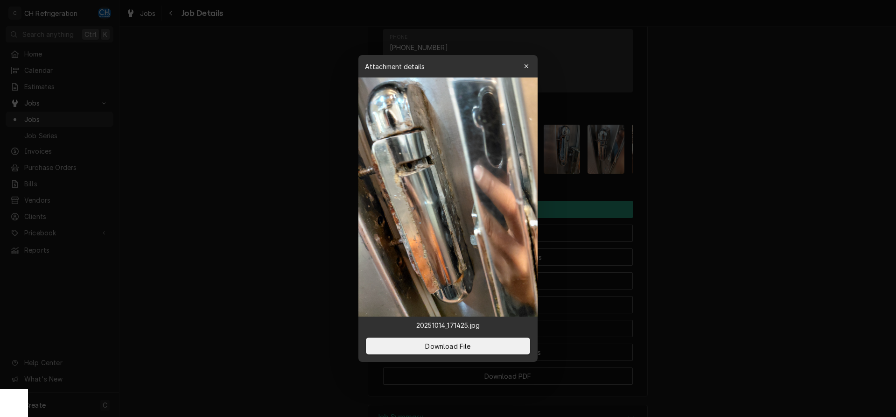
click at [643, 171] on div at bounding box center [448, 208] width 896 height 417
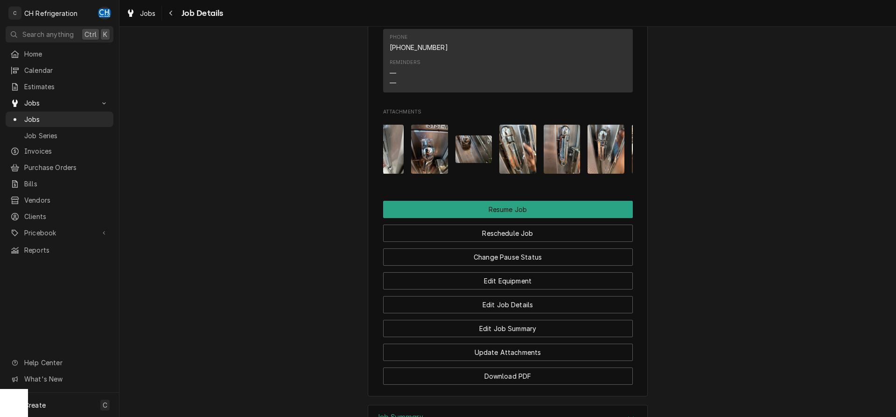
click at [522, 157] on img "Attachments" at bounding box center [517, 149] width 37 height 49
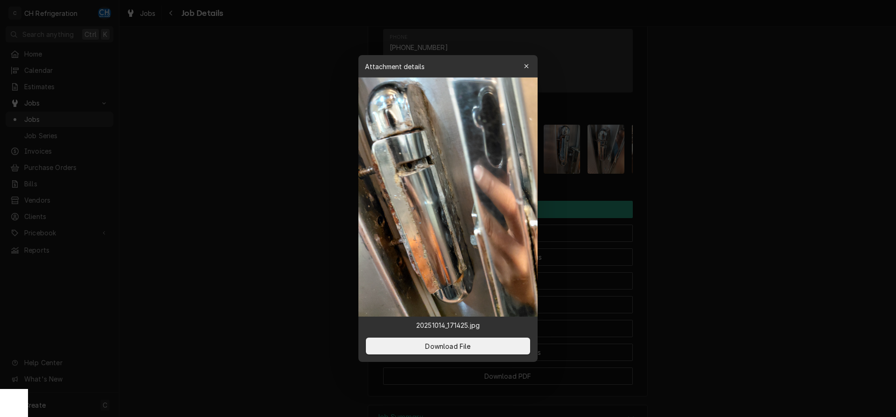
click at [666, 172] on div at bounding box center [448, 208] width 896 height 417
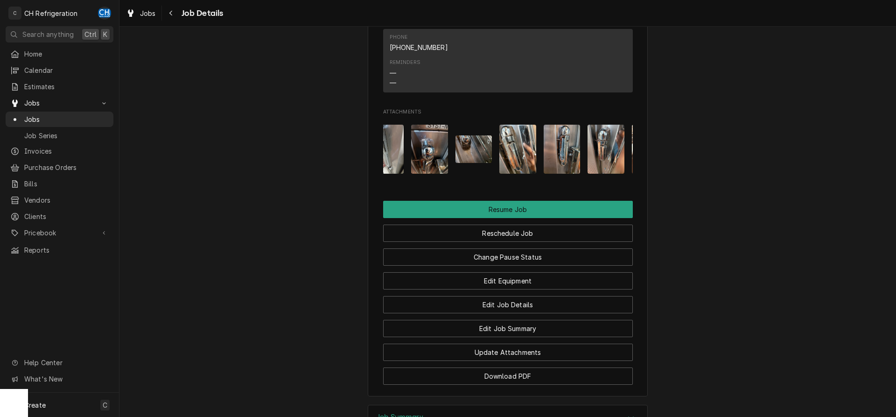
click at [569, 157] on img "Attachments" at bounding box center [562, 149] width 37 height 49
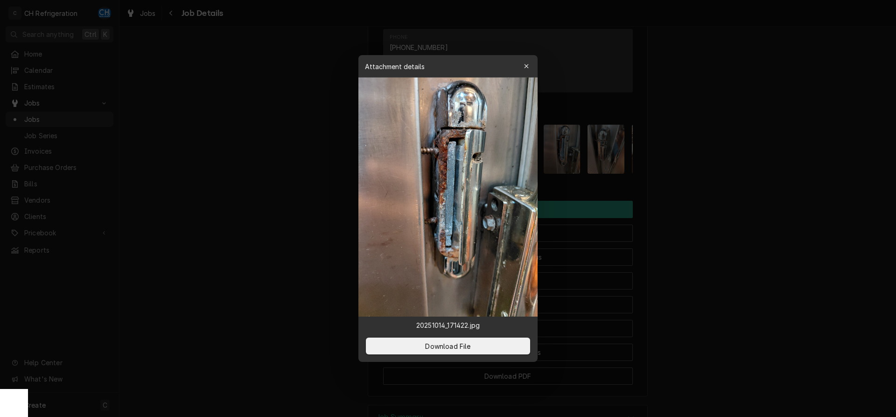
click at [700, 174] on div at bounding box center [448, 208] width 896 height 417
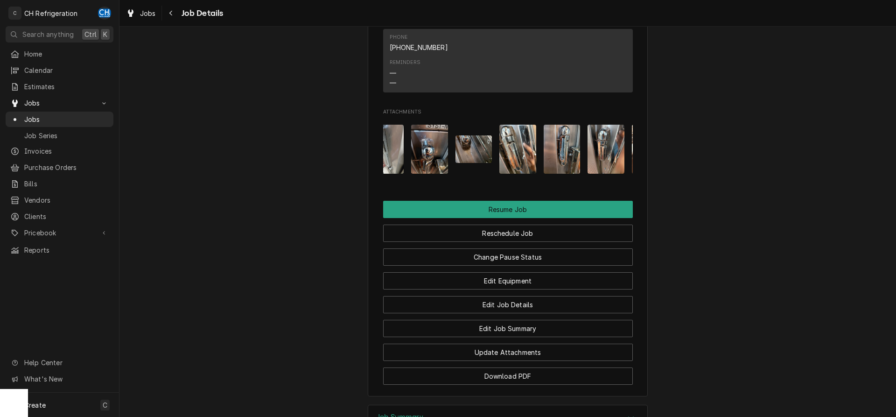
drag, startPoint x: 431, startPoint y: 151, endPoint x: 437, endPoint y: 152, distance: 6.1
click at [432, 151] on img "Attachments" at bounding box center [429, 149] width 37 height 49
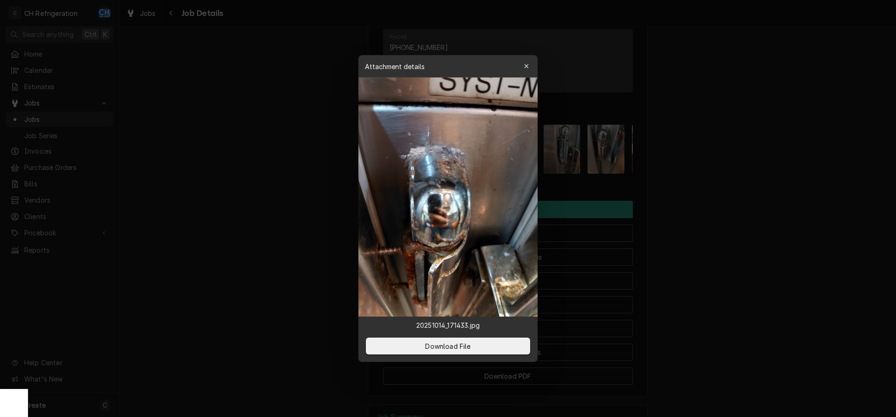
click at [677, 183] on div at bounding box center [448, 208] width 896 height 417
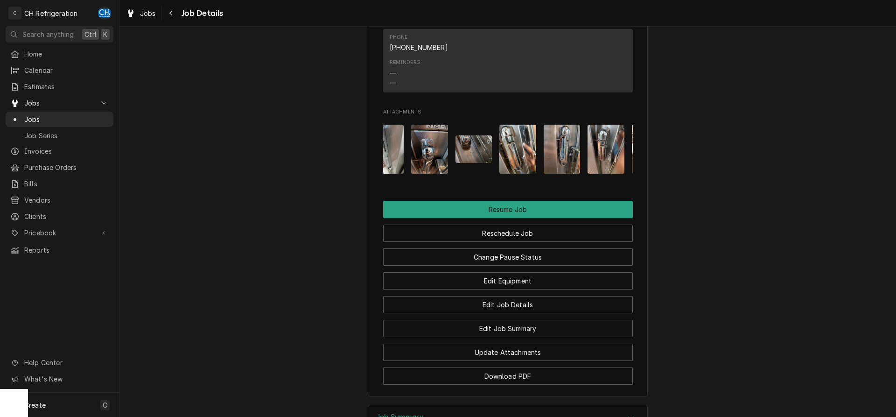
click at [567, 147] on img "Attachments" at bounding box center [562, 149] width 37 height 49
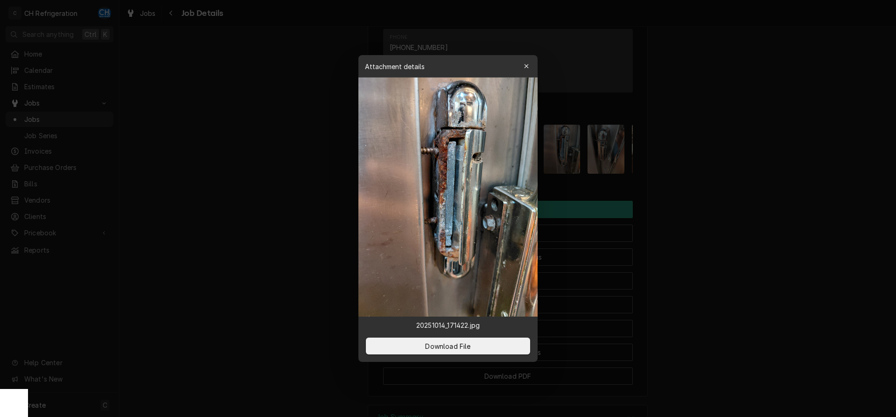
click at [708, 155] on div at bounding box center [448, 208] width 896 height 417
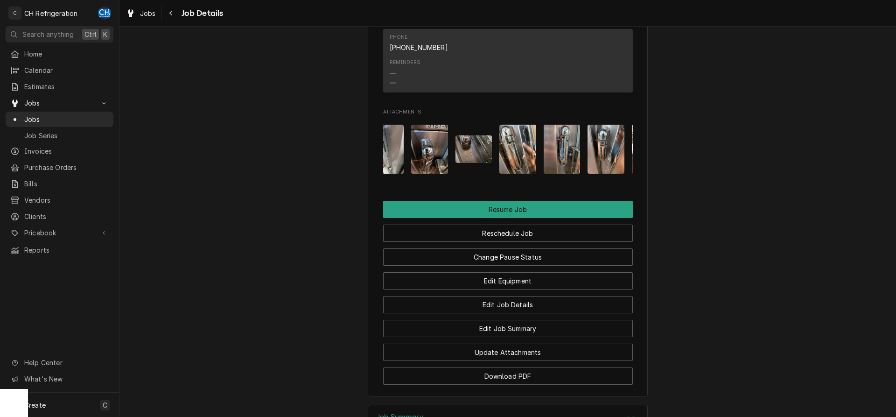
click at [560, 156] on img "Attachments" at bounding box center [562, 149] width 37 height 49
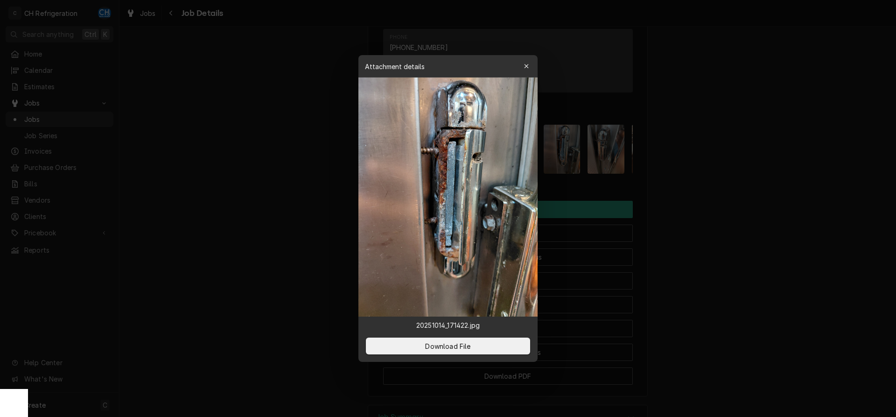
click at [678, 204] on div at bounding box center [448, 208] width 896 height 417
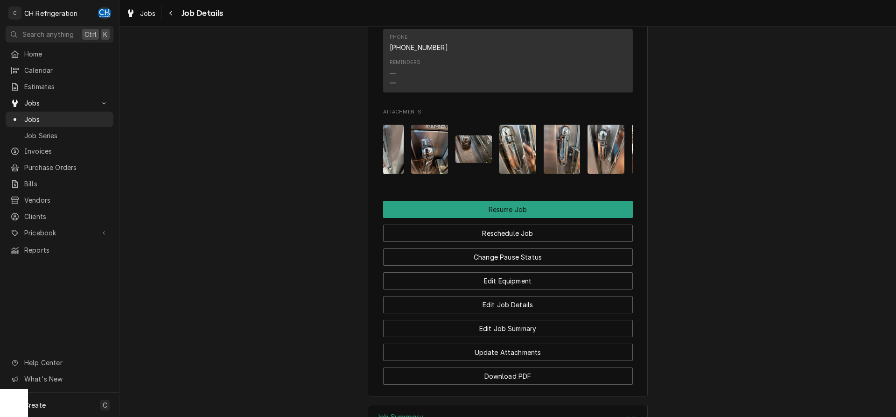
click at [609, 163] on img "Attachments" at bounding box center [606, 149] width 37 height 49
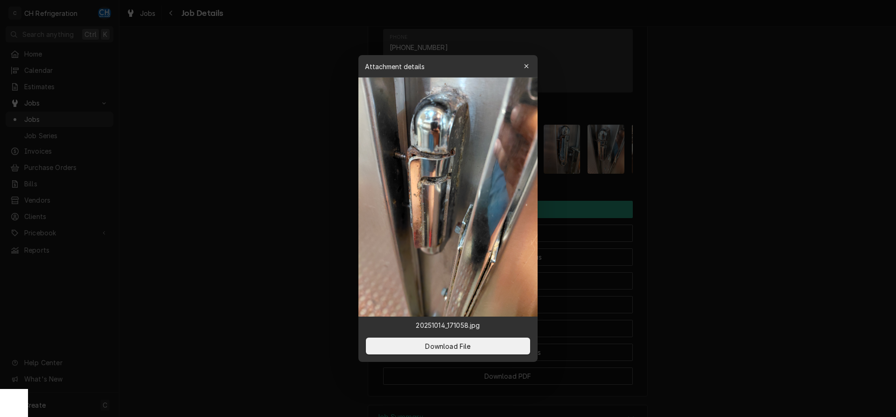
click at [710, 204] on div at bounding box center [448, 208] width 896 height 417
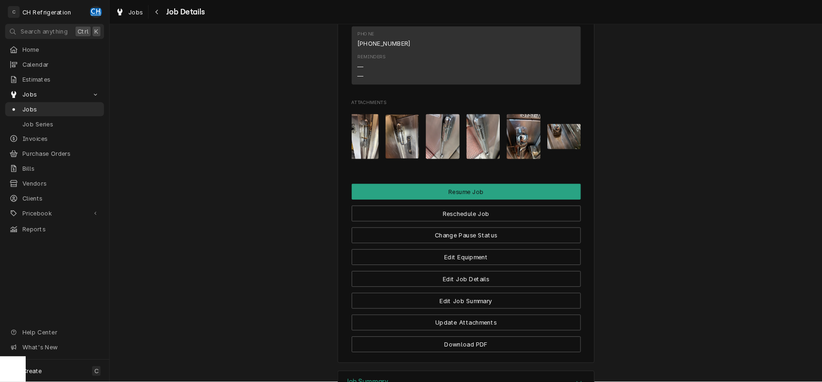
scroll to position [0, 0]
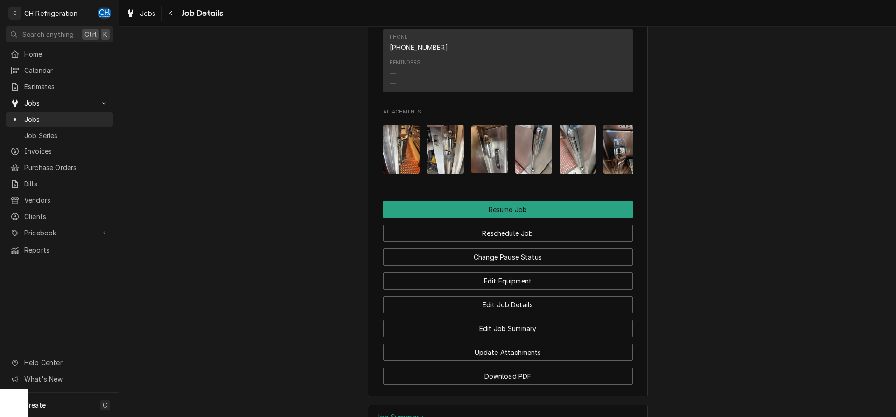
click at [462, 155] on img "Attachments" at bounding box center [445, 149] width 37 height 49
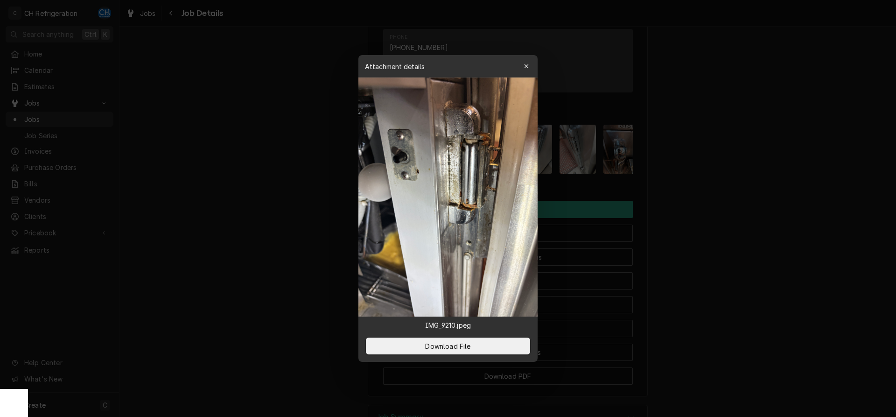
click at [669, 204] on div at bounding box center [448, 208] width 896 height 417
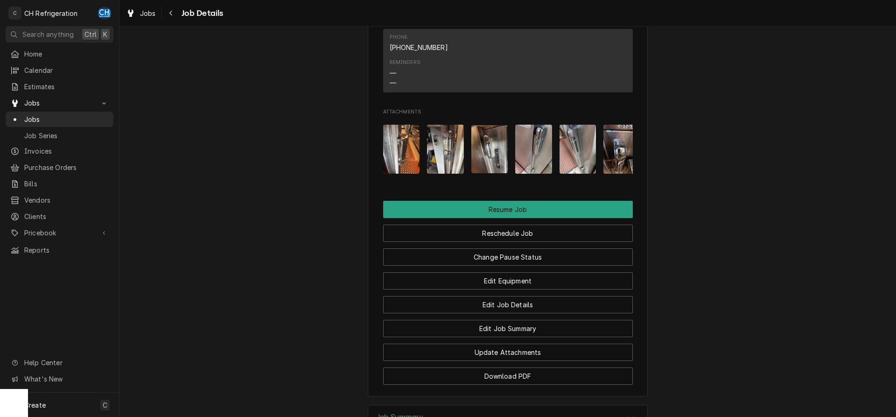
click at [479, 149] on img "Attachments" at bounding box center [489, 149] width 37 height 48
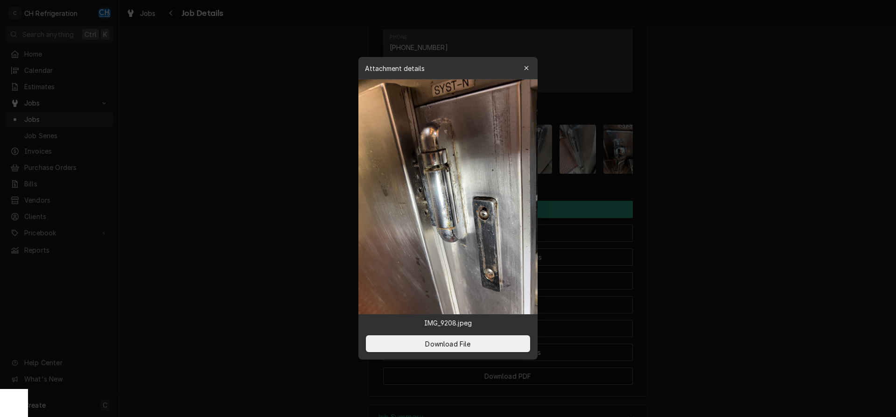
click at [738, 201] on div at bounding box center [448, 208] width 896 height 417
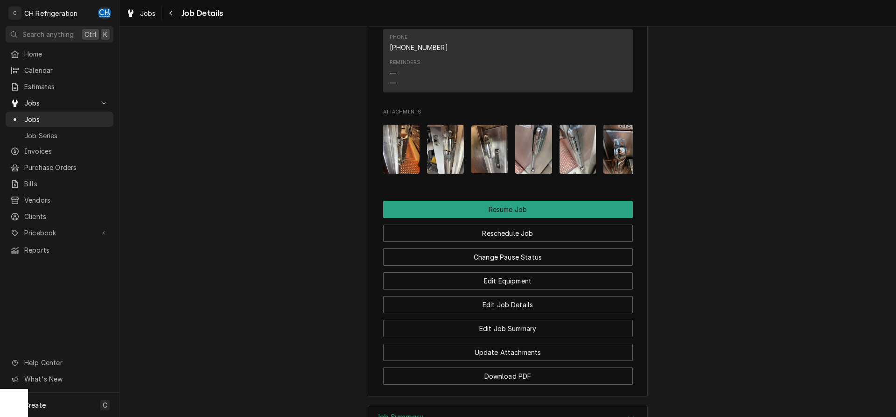
click at [620, 161] on img "Attachments" at bounding box center [622, 149] width 37 height 49
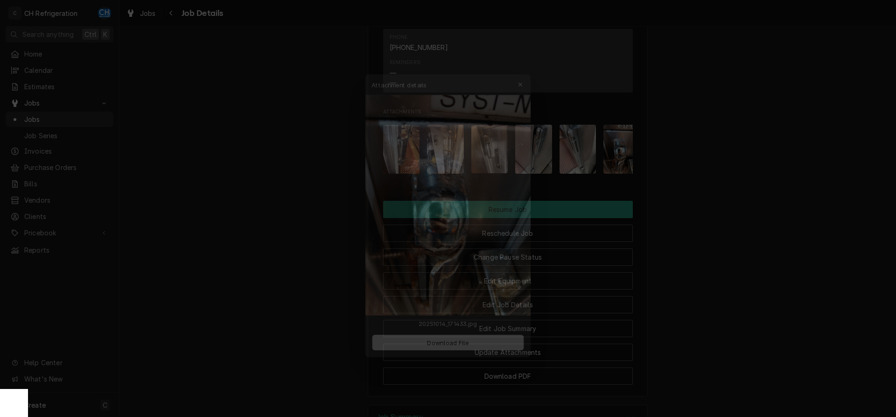
click at [709, 181] on div at bounding box center [448, 208] width 896 height 417
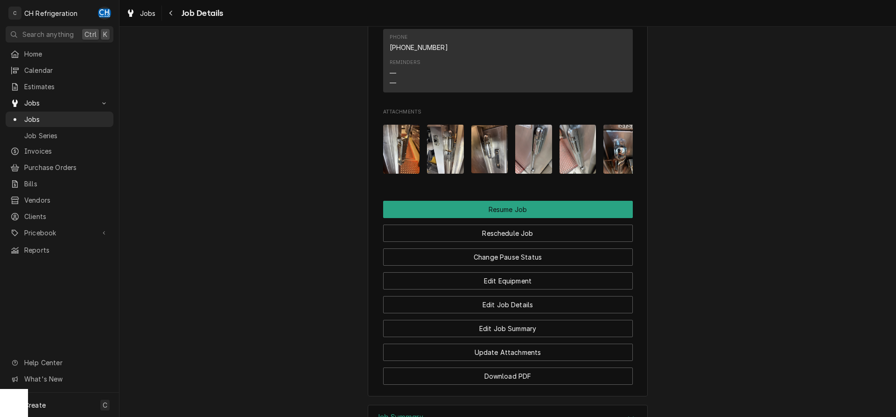
click at [565, 155] on img "Attachments" at bounding box center [578, 149] width 37 height 49
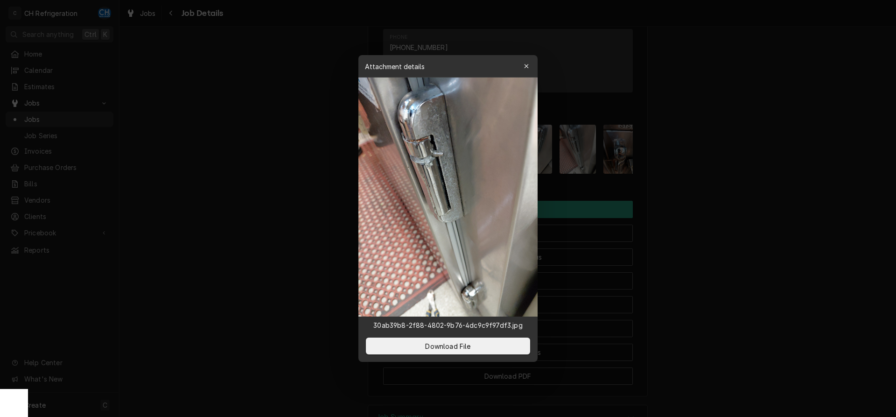
click at [685, 163] on div at bounding box center [448, 208] width 896 height 417
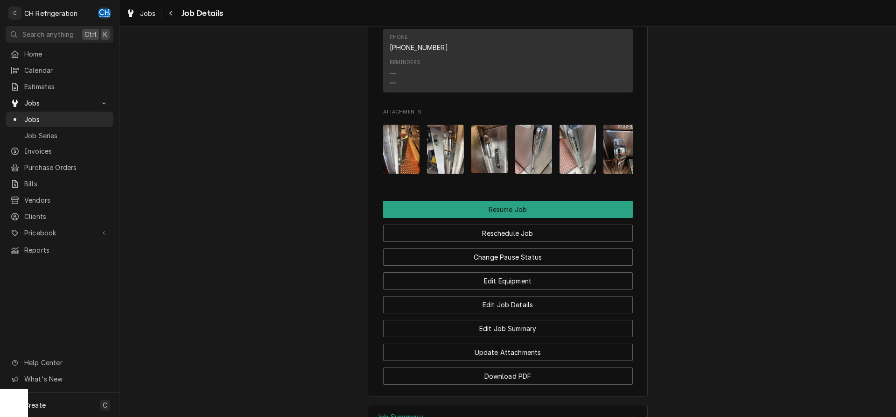
click at [557, 155] on div "Attachments" at bounding box center [508, 149] width 250 height 64
click at [579, 151] on img "Attachments" at bounding box center [578, 149] width 37 height 49
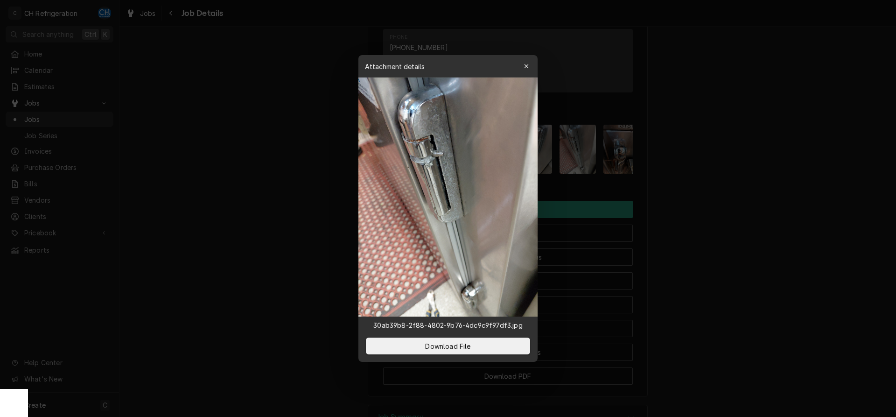
click at [689, 163] on div at bounding box center [448, 208] width 896 height 417
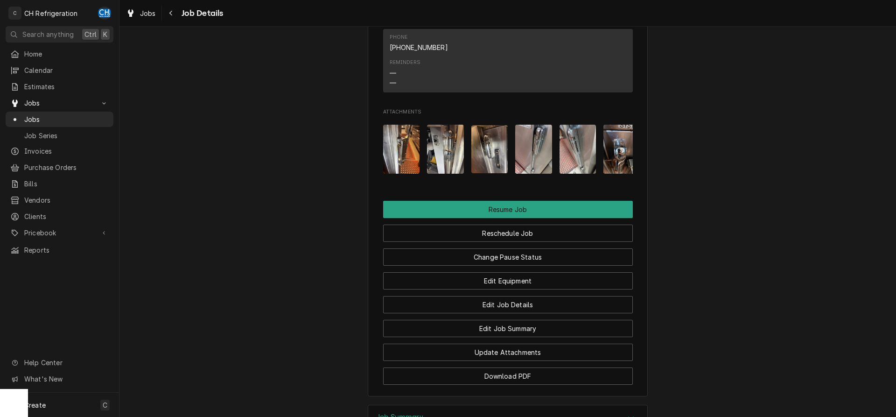
click at [627, 162] on img "Attachments" at bounding box center [622, 149] width 37 height 49
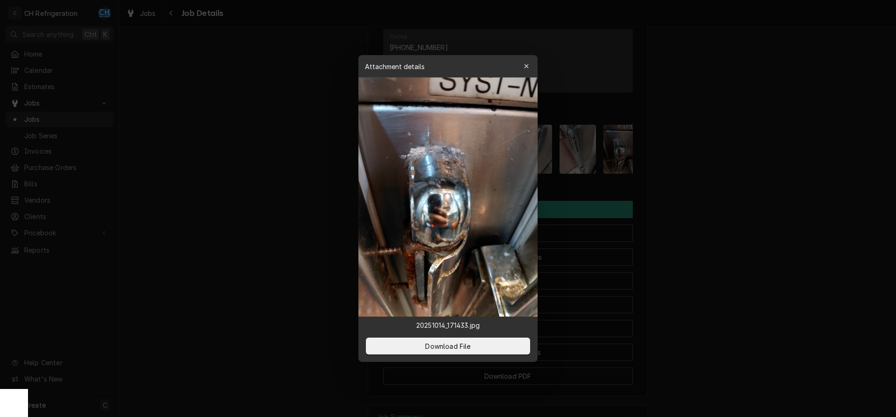
click at [685, 187] on div at bounding box center [448, 208] width 896 height 417
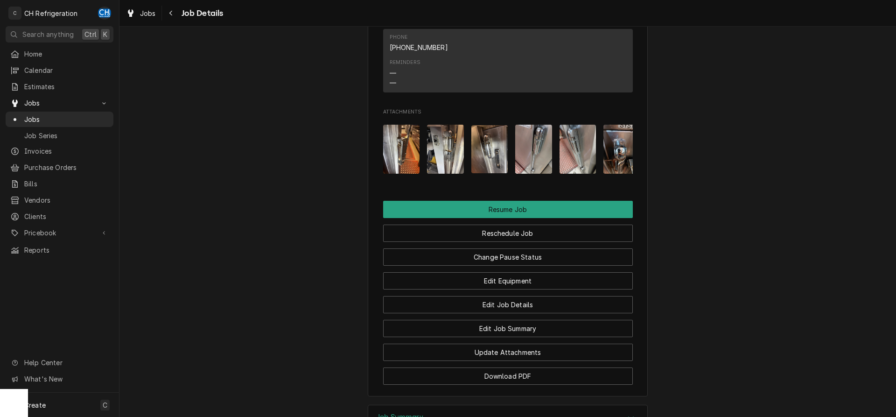
click at [405, 157] on img "Attachments" at bounding box center [401, 149] width 37 height 49
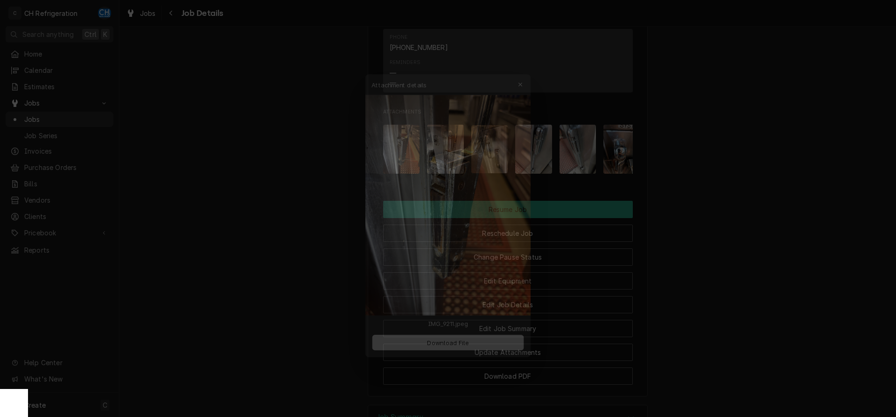
drag, startPoint x: 694, startPoint y: 199, endPoint x: 527, endPoint y: 177, distance: 167.6
click at [693, 199] on div at bounding box center [448, 208] width 896 height 417
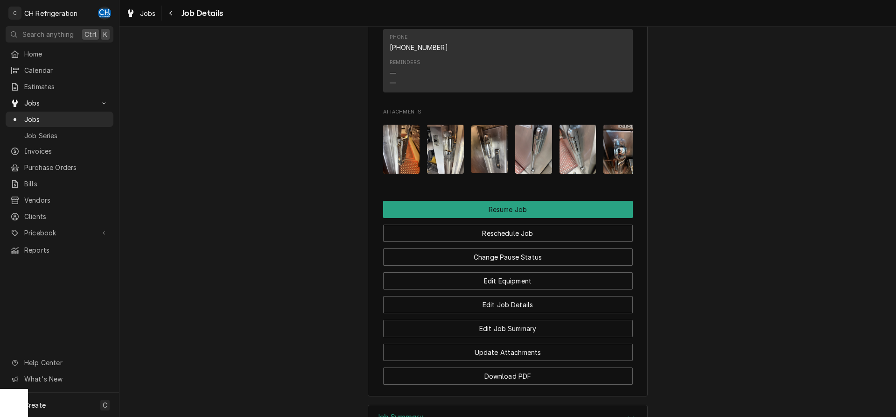
drag, startPoint x: 434, startPoint y: 144, endPoint x: 439, endPoint y: 145, distance: 5.6
click at [434, 144] on img "Attachments" at bounding box center [445, 149] width 37 height 49
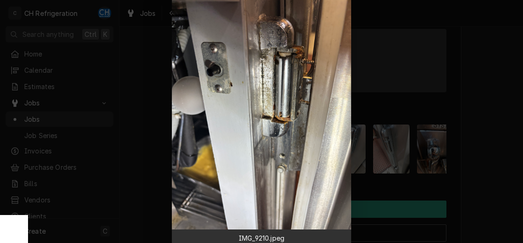
scroll to position [857, 0]
click at [468, 128] on div at bounding box center [261, 121] width 523 height 243
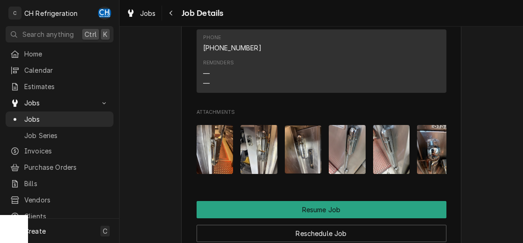
click at [300, 144] on img "Attachments" at bounding box center [303, 150] width 37 height 48
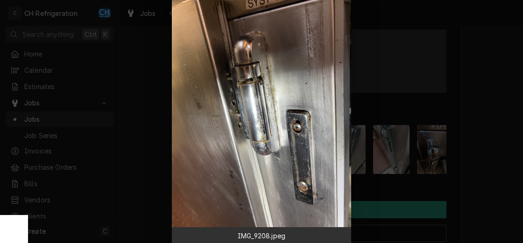
click at [451, 158] on div at bounding box center [261, 121] width 523 height 243
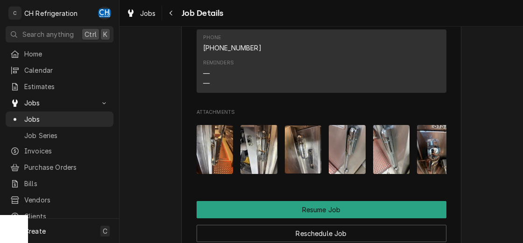
click at [267, 140] on img "Attachments" at bounding box center [258, 149] width 37 height 49
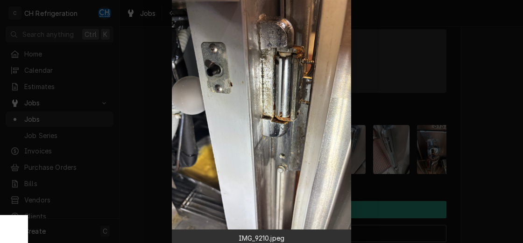
click at [457, 155] on div at bounding box center [261, 121] width 523 height 243
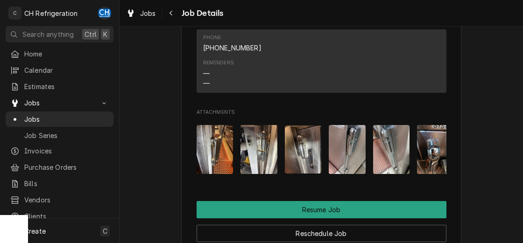
click at [340, 139] on img "Attachments" at bounding box center [347, 149] width 37 height 49
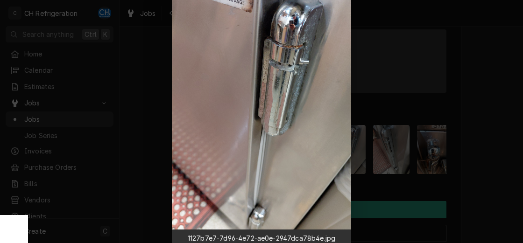
click at [476, 87] on div at bounding box center [261, 121] width 523 height 243
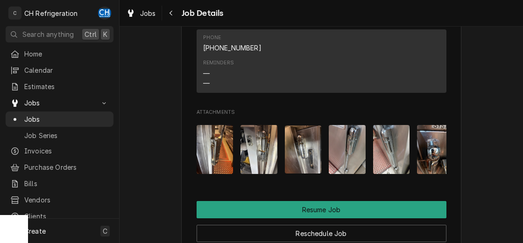
drag, startPoint x: 365, startPoint y: 150, endPoint x: 384, endPoint y: 149, distance: 18.7
click at [366, 150] on div "Attachments" at bounding box center [322, 150] width 250 height 64
click at [392, 148] on img "Attachments" at bounding box center [391, 149] width 37 height 49
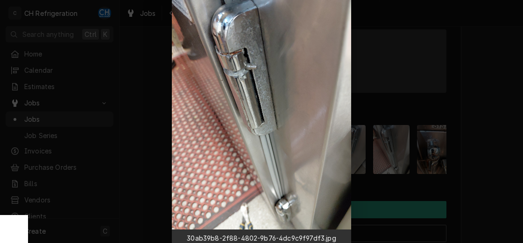
click at [476, 135] on div at bounding box center [261, 121] width 523 height 243
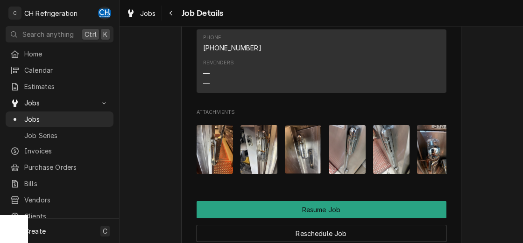
click at [441, 160] on img "Attachments" at bounding box center [435, 149] width 37 height 49
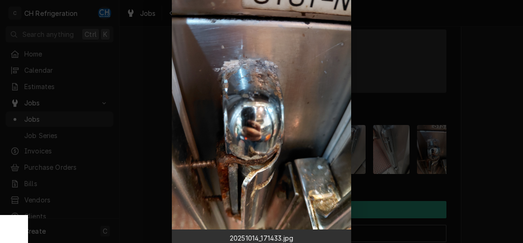
click at [455, 157] on div at bounding box center [261, 121] width 523 height 243
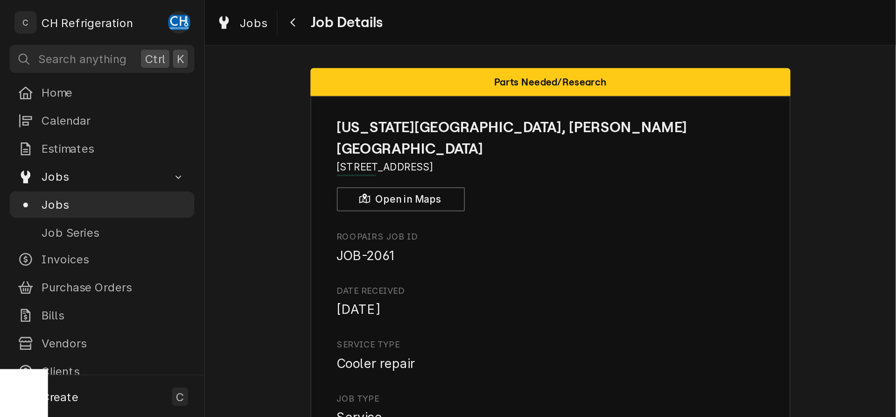
scroll to position [0, 0]
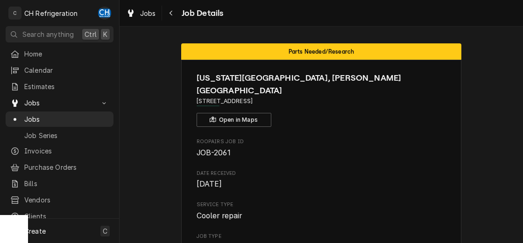
click at [389, 147] on span "JOB-2061" at bounding box center [322, 152] width 250 height 11
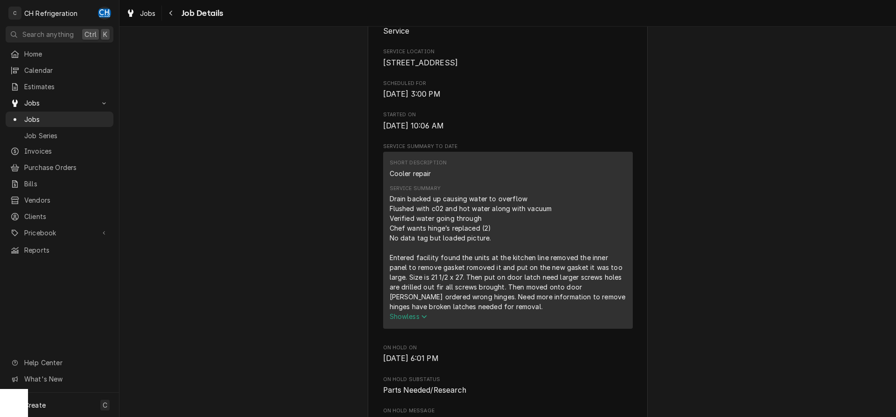
scroll to position [238, 0]
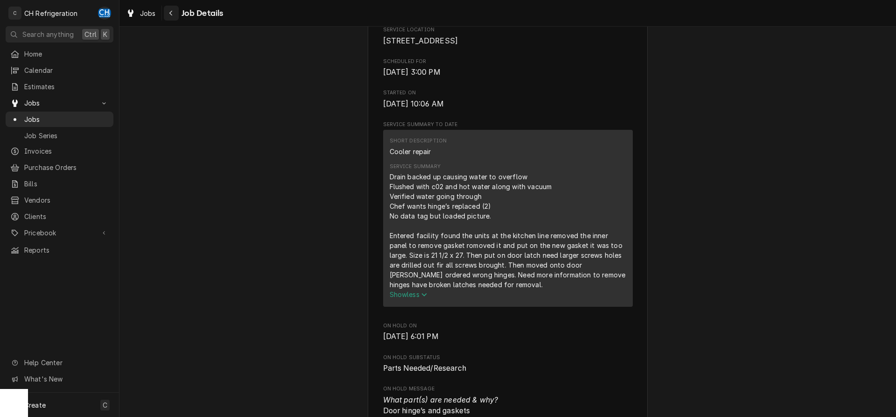
click at [171, 14] on icon "Navigate back" at bounding box center [171, 13] width 4 height 7
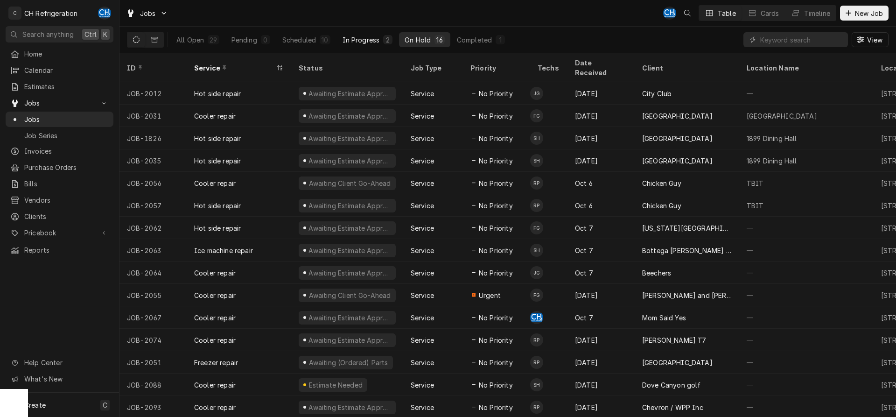
click at [363, 32] on button "In Progress 2" at bounding box center [368, 39] width 62 height 15
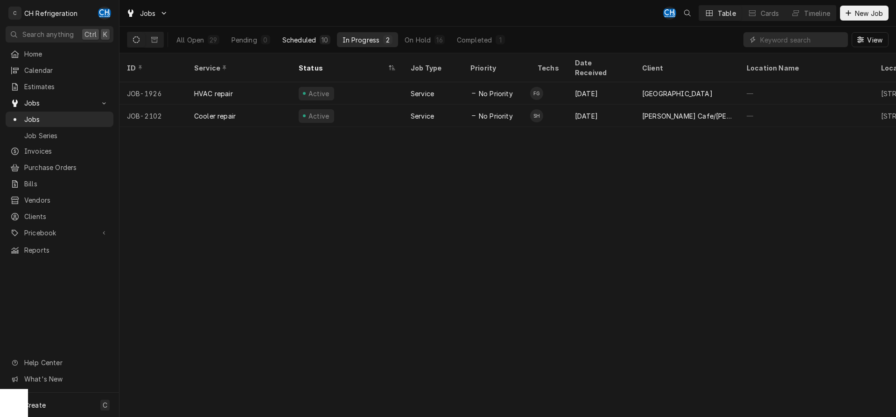
click at [317, 43] on button "Scheduled 10" at bounding box center [306, 39] width 59 height 15
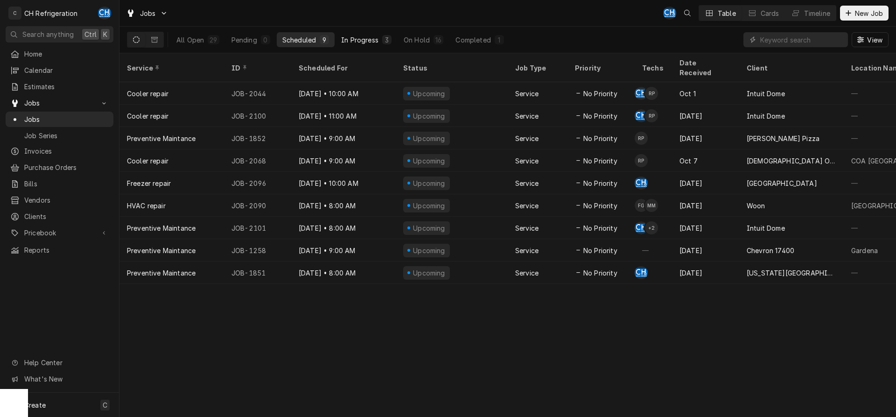
click at [372, 35] on div "In Progress" at bounding box center [359, 40] width 37 height 10
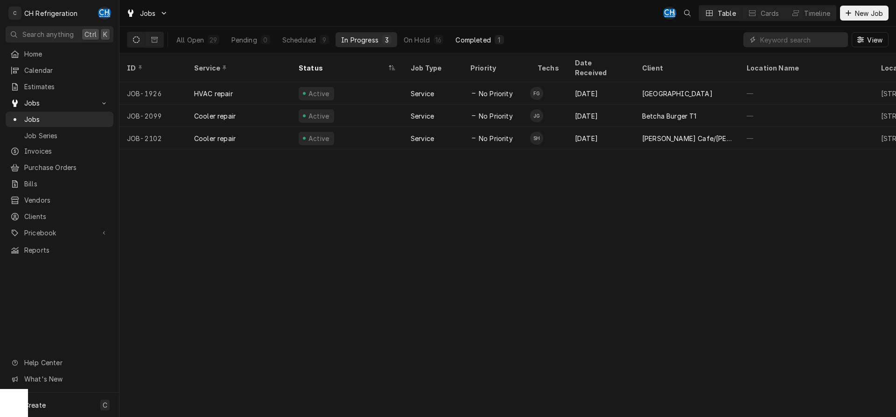
click at [477, 40] on div "Completed" at bounding box center [473, 40] width 35 height 10
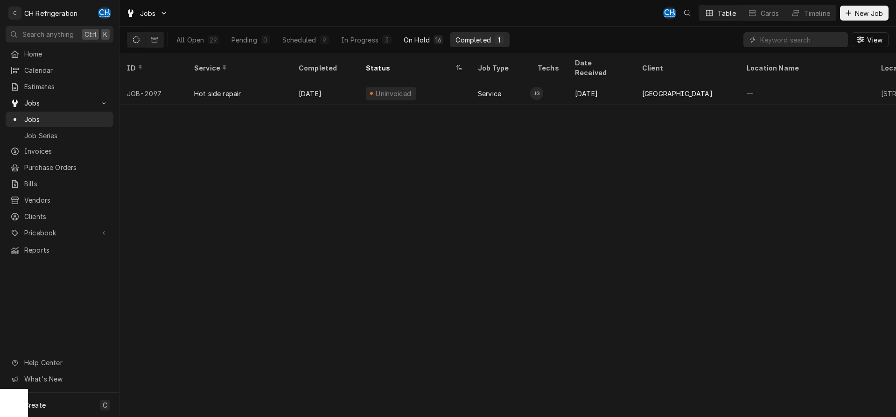
click at [427, 42] on div "On Hold" at bounding box center [417, 40] width 26 height 10
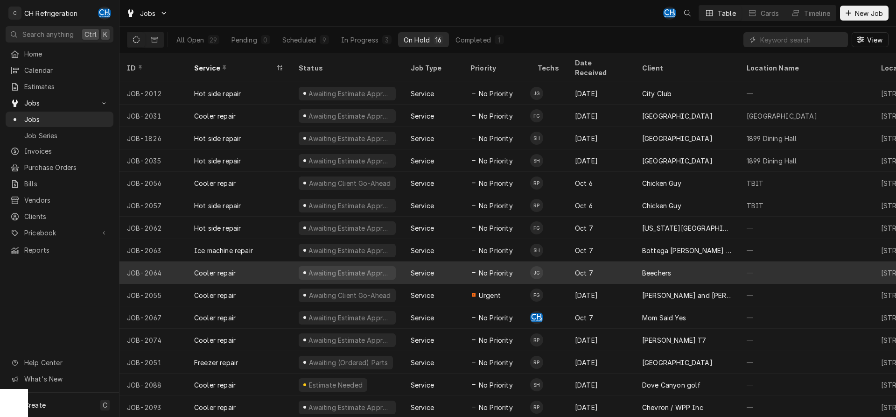
scroll to position [13, 0]
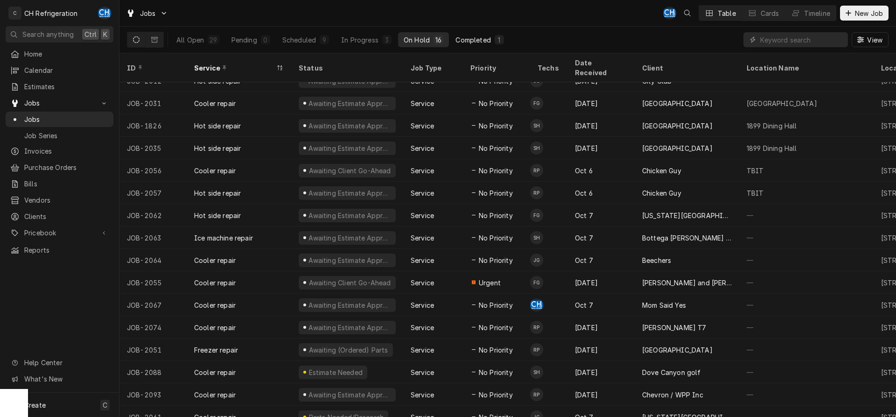
click at [488, 42] on div "Completed" at bounding box center [473, 40] width 35 height 10
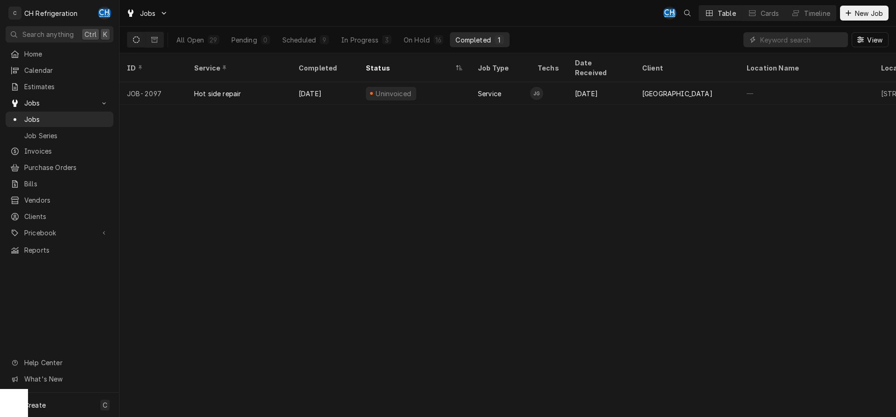
click at [574, 85] on div "Oct 14" at bounding box center [601, 93] width 67 height 22
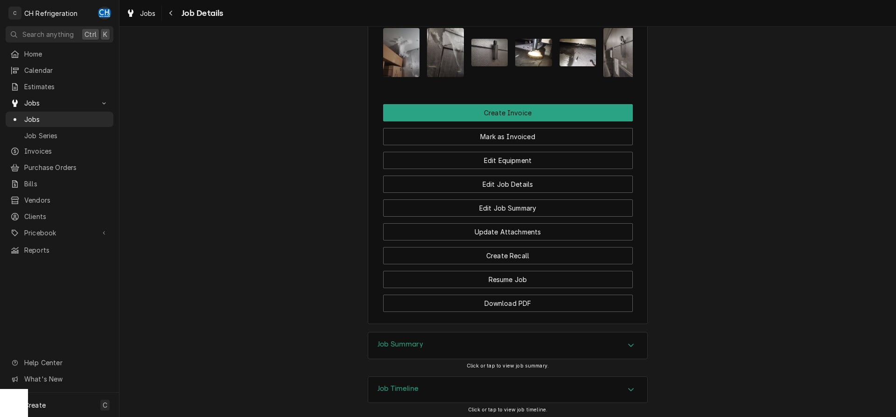
scroll to position [582, 0]
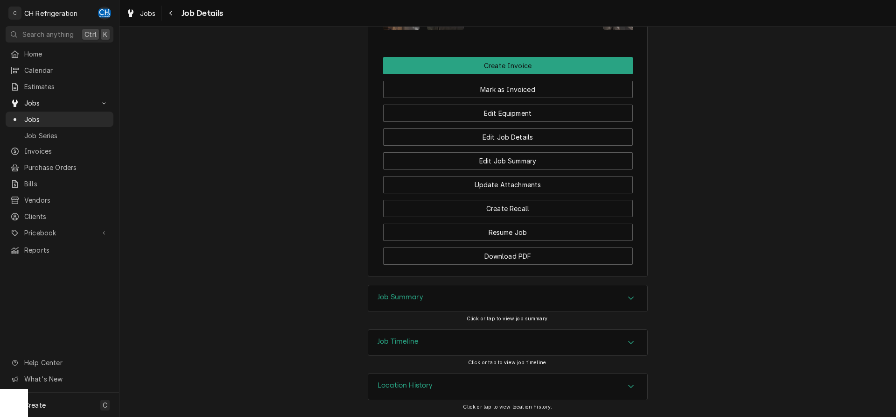
drag, startPoint x: 608, startPoint y: 311, endPoint x: 653, endPoint y: 303, distance: 45.0
click at [610, 311] on div "Job Summary" at bounding box center [507, 298] width 279 height 26
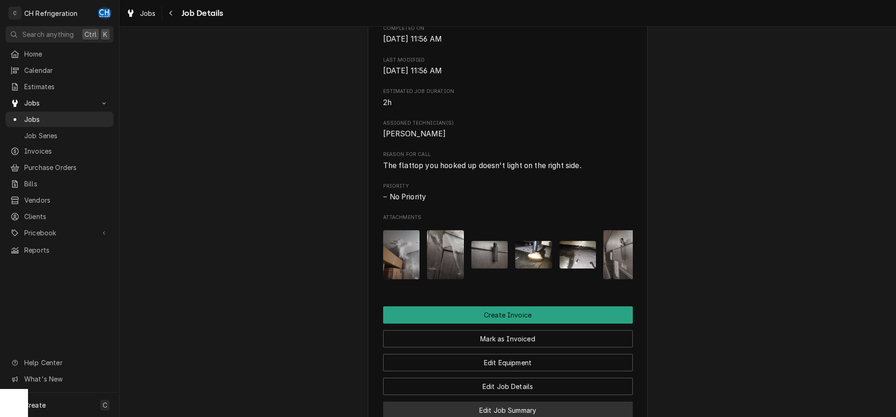
scroll to position [296, 0]
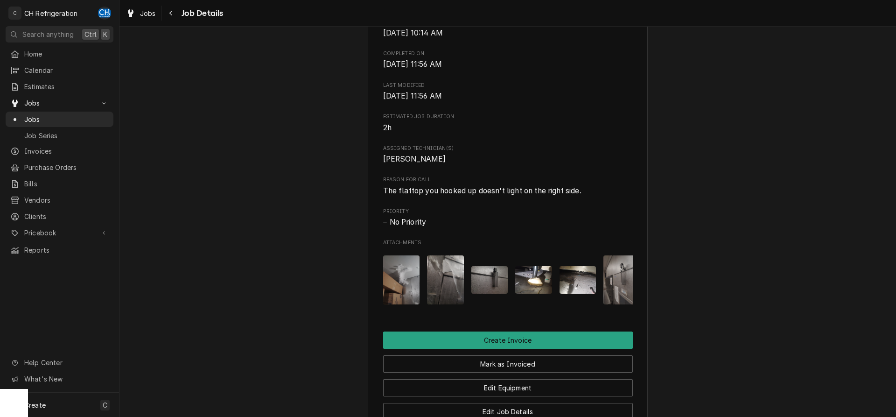
click at [412, 299] on img "Attachments" at bounding box center [401, 279] width 37 height 49
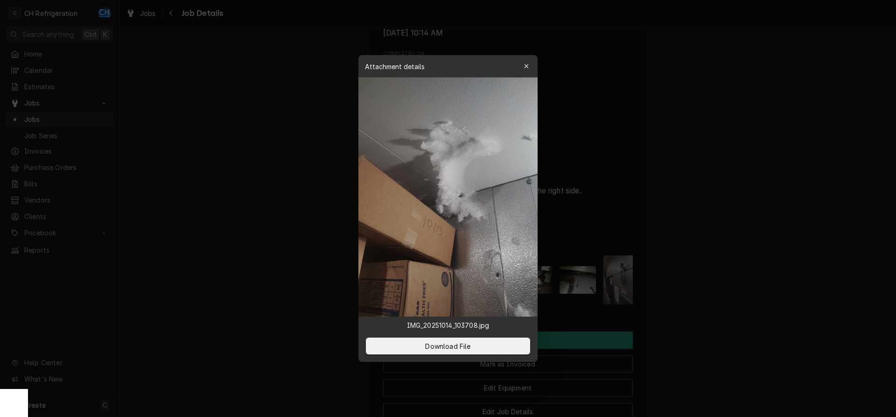
click at [713, 253] on div at bounding box center [448, 208] width 896 height 417
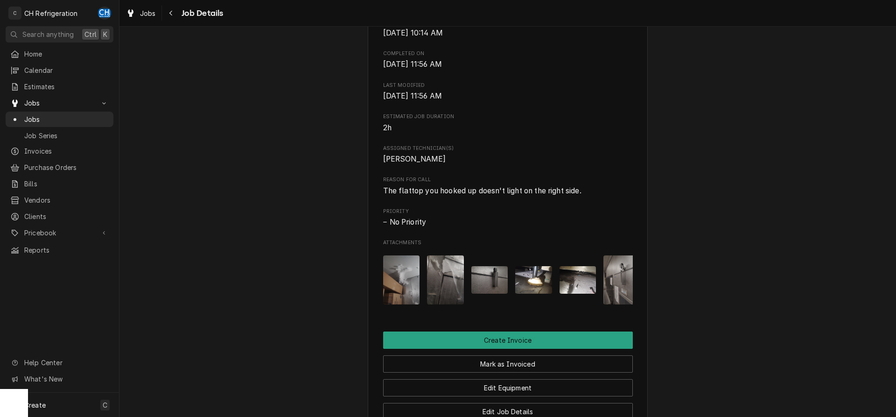
click at [448, 291] on img "Attachments" at bounding box center [445, 279] width 37 height 49
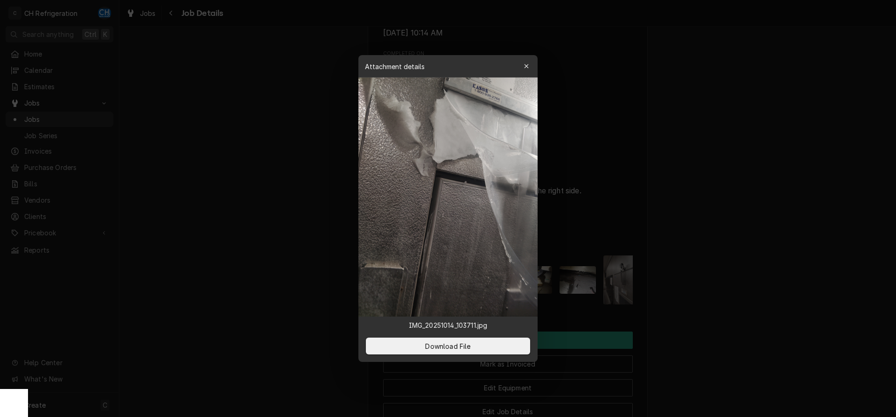
click at [785, 220] on div at bounding box center [448, 208] width 896 height 417
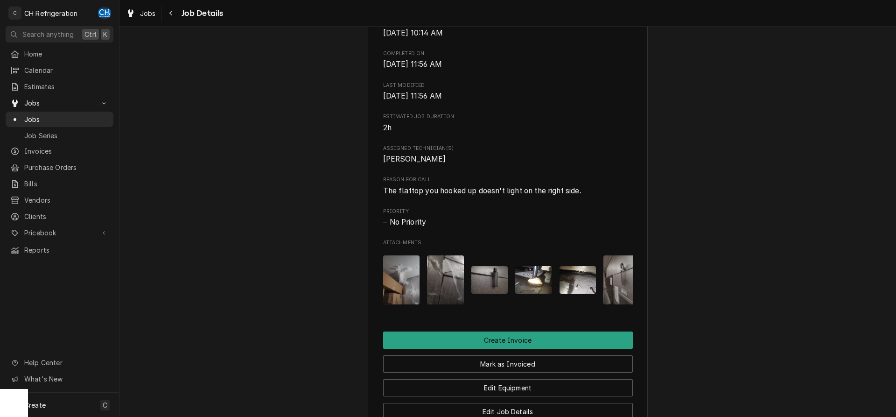
click at [482, 283] on img "Attachments" at bounding box center [489, 280] width 37 height 28
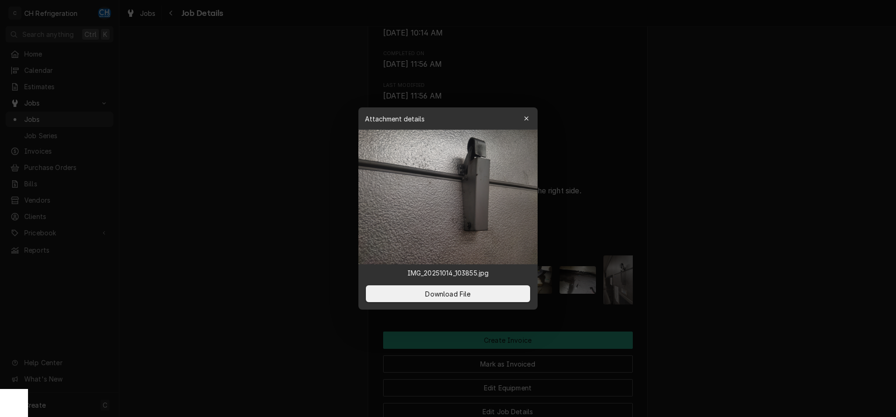
click at [761, 223] on div at bounding box center [448, 208] width 896 height 417
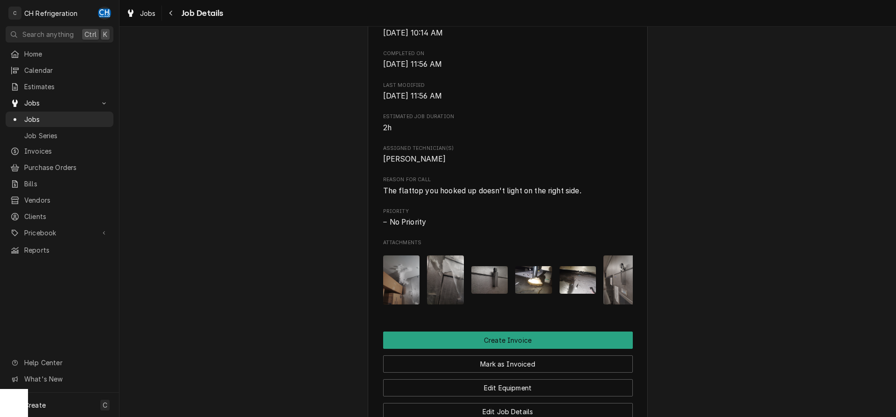
click at [531, 285] on img "Attachments" at bounding box center [533, 280] width 37 height 28
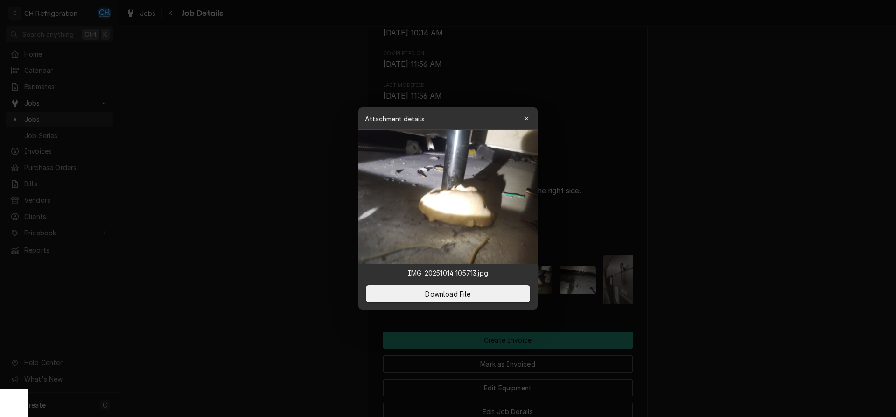
click at [714, 276] on div at bounding box center [448, 208] width 896 height 417
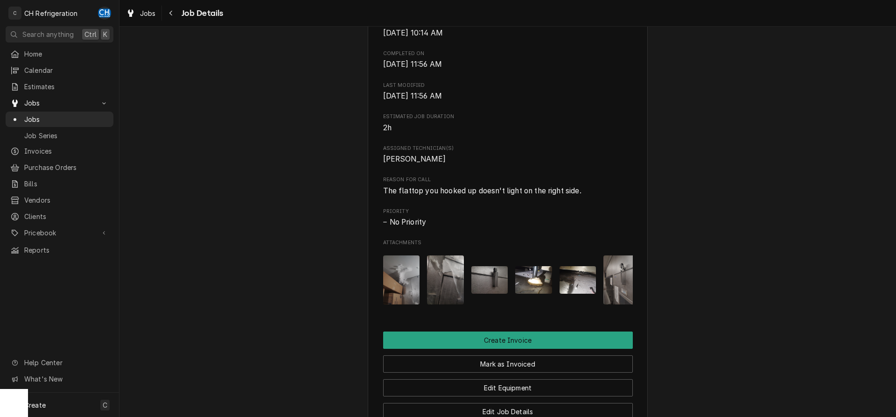
click at [566, 294] on img "Attachments" at bounding box center [578, 280] width 37 height 28
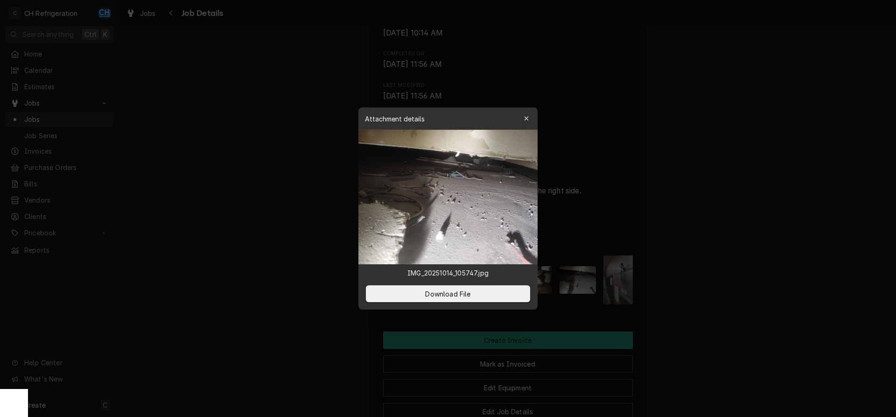
drag, startPoint x: 711, startPoint y: 288, endPoint x: 702, endPoint y: 291, distance: 8.7
click at [710, 288] on div at bounding box center [448, 208] width 896 height 417
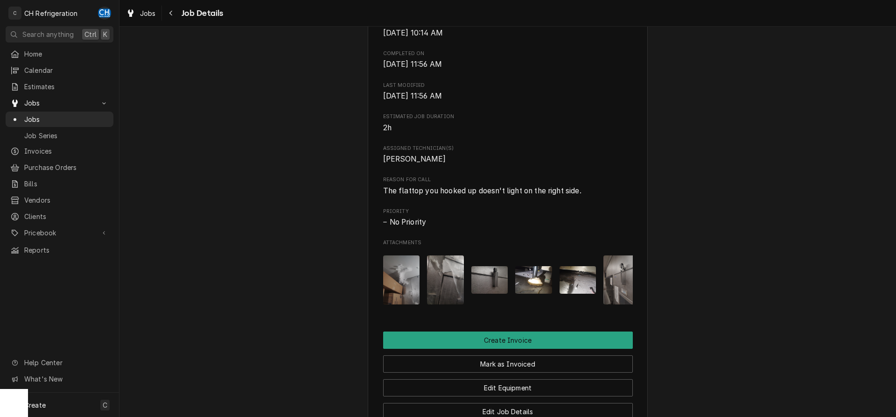
click at [612, 300] on img "Attachments" at bounding box center [622, 279] width 37 height 49
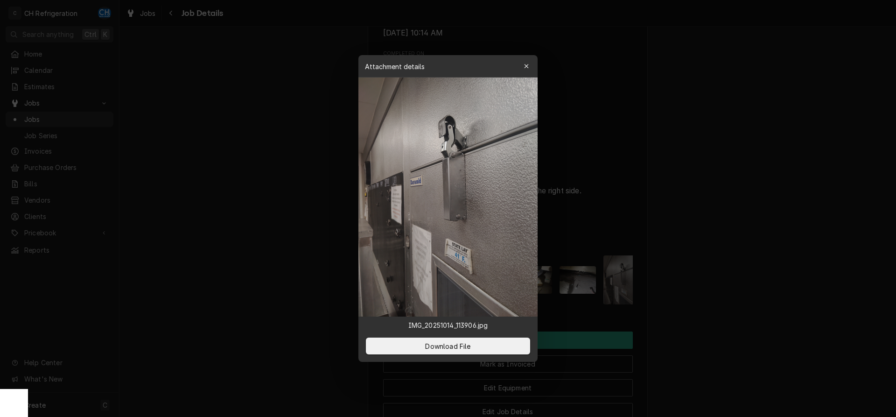
click at [789, 301] on div at bounding box center [448, 208] width 896 height 417
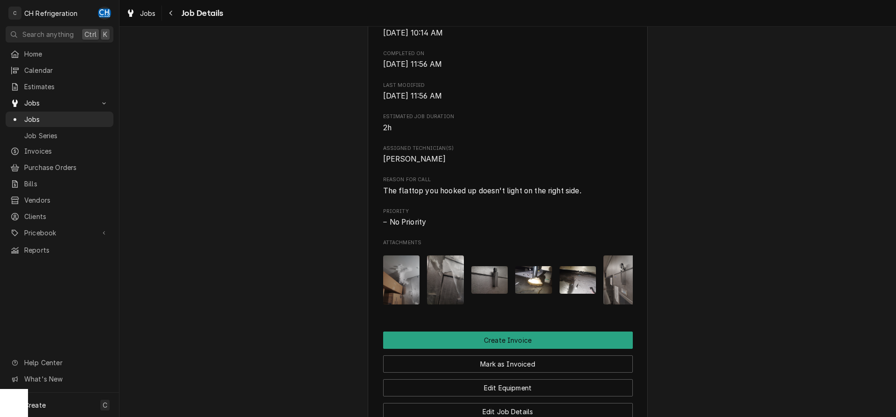
scroll to position [0, 59]
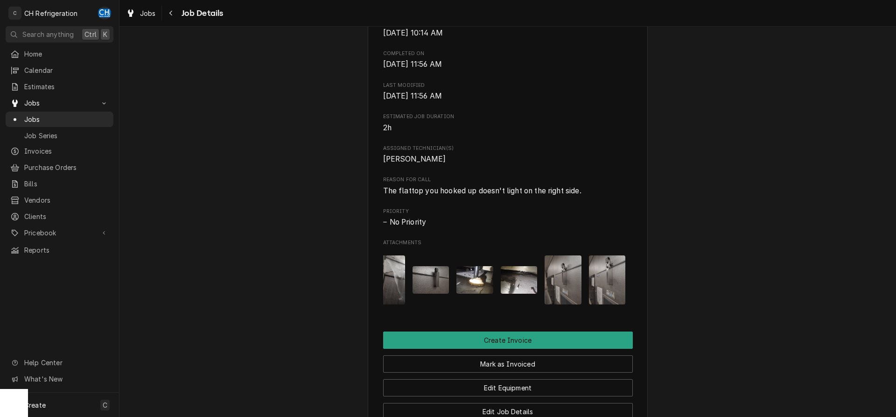
click at [600, 298] on img "Attachments" at bounding box center [607, 279] width 37 height 49
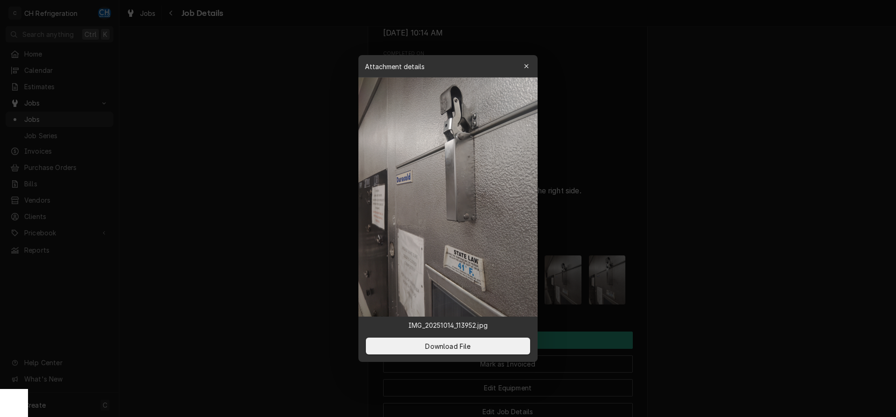
click at [738, 294] on div at bounding box center [448, 208] width 896 height 417
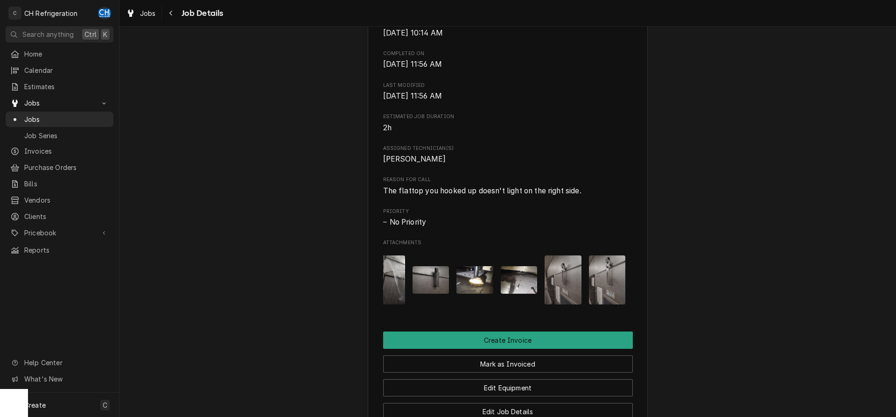
click at [571, 297] on img "Attachments" at bounding box center [563, 279] width 37 height 49
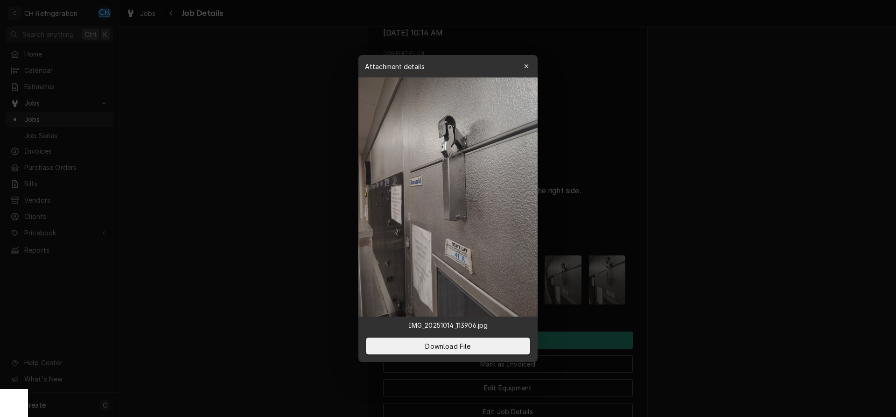
click at [701, 297] on div at bounding box center [448, 208] width 896 height 417
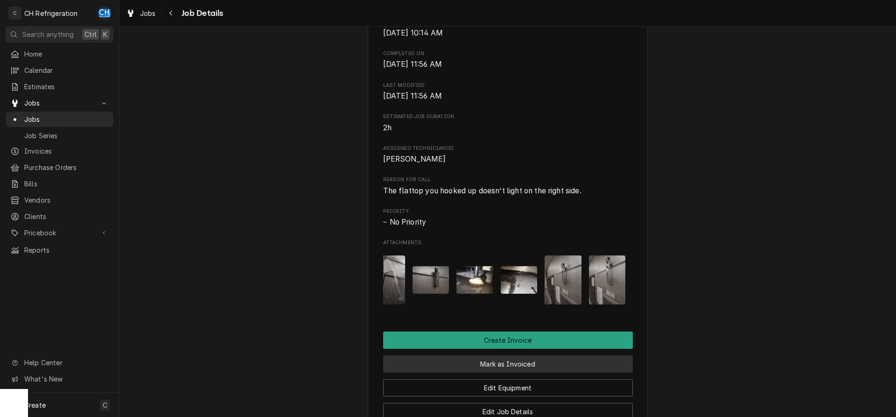
click at [502, 369] on button "Mark as Invoiced" at bounding box center [508, 363] width 250 height 17
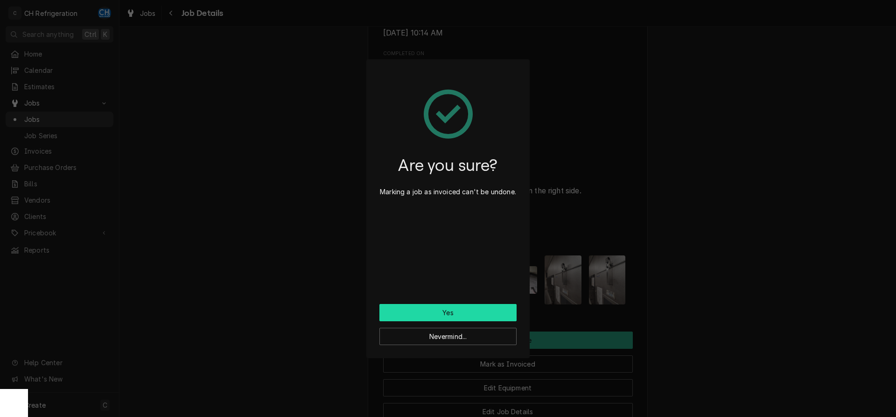
click at [435, 309] on button "Yes" at bounding box center [447, 312] width 137 height 17
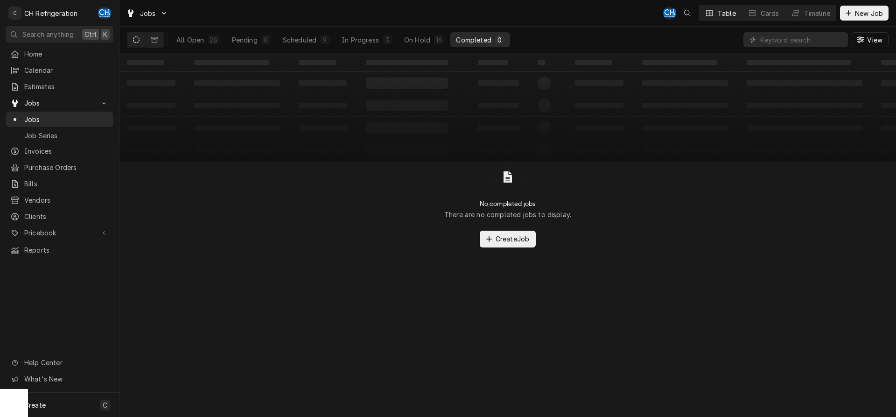
click at [481, 37] on div "Completed" at bounding box center [473, 40] width 35 height 10
click at [371, 35] on div "In Progress" at bounding box center [360, 40] width 37 height 10
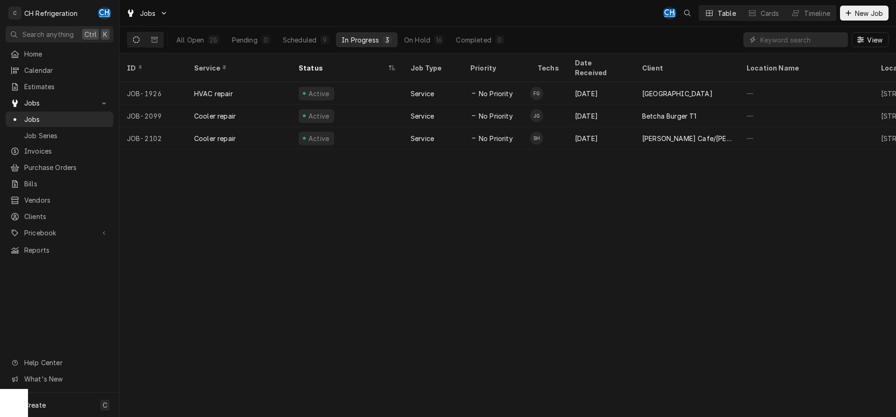
drag, startPoint x: 409, startPoint y: 41, endPoint x: 498, endPoint y: 118, distance: 117.2
click at [409, 42] on div "On Hold" at bounding box center [417, 40] width 26 height 10
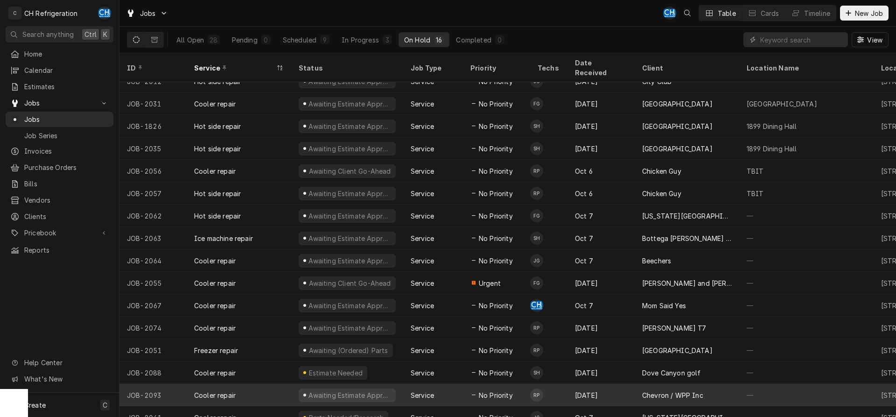
scroll to position [13, 0]
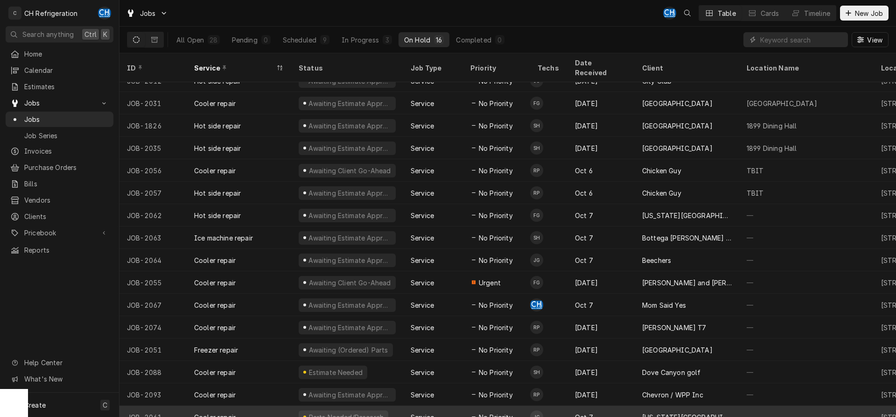
click at [681, 412] on div "[US_STATE][GEOGRAPHIC_DATA], [PERSON_NAME][GEOGRAPHIC_DATA]" at bounding box center [687, 417] width 90 height 10
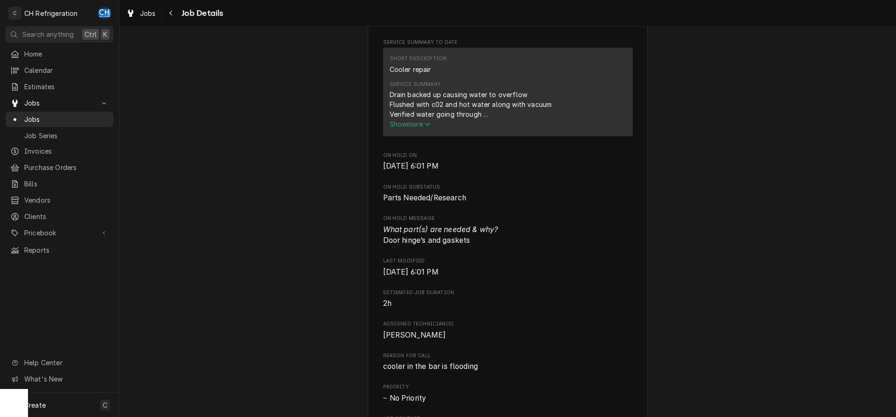
scroll to position [333, 0]
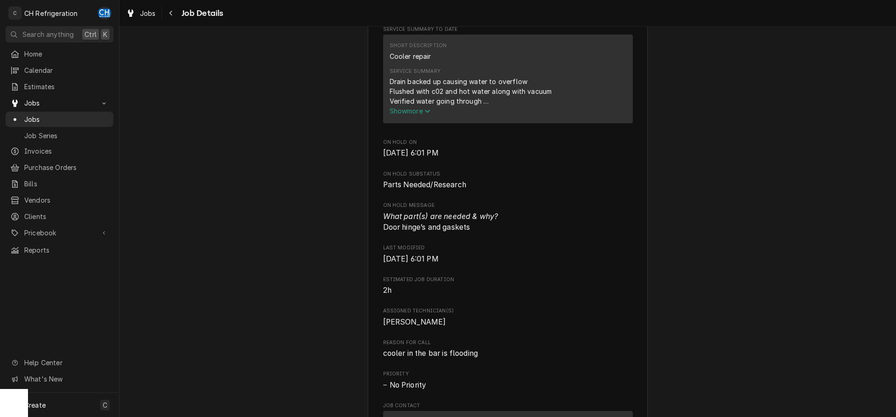
click at [418, 107] on span "Show more" at bounding box center [410, 111] width 41 height 8
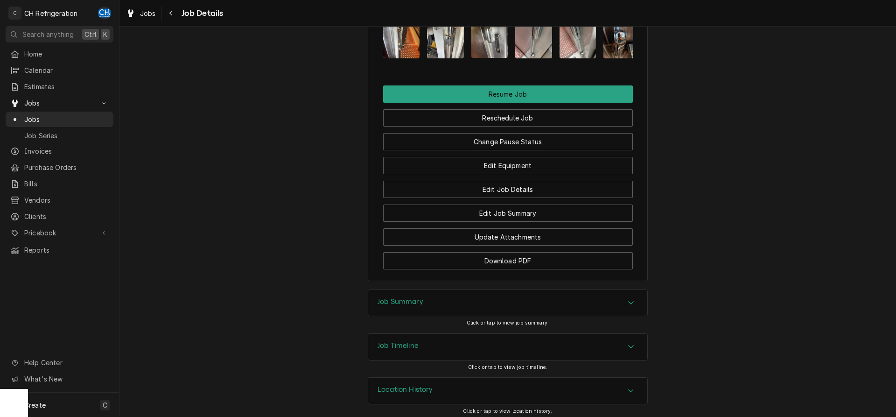
scroll to position [976, 0]
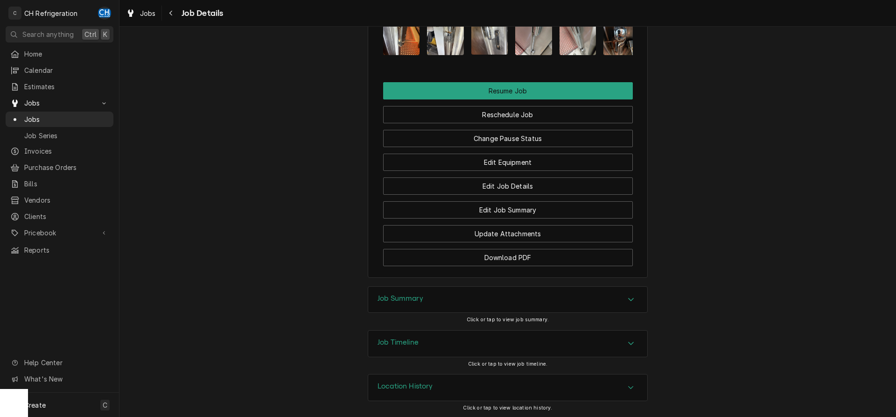
click at [573, 301] on div "Job Summary" at bounding box center [507, 300] width 279 height 26
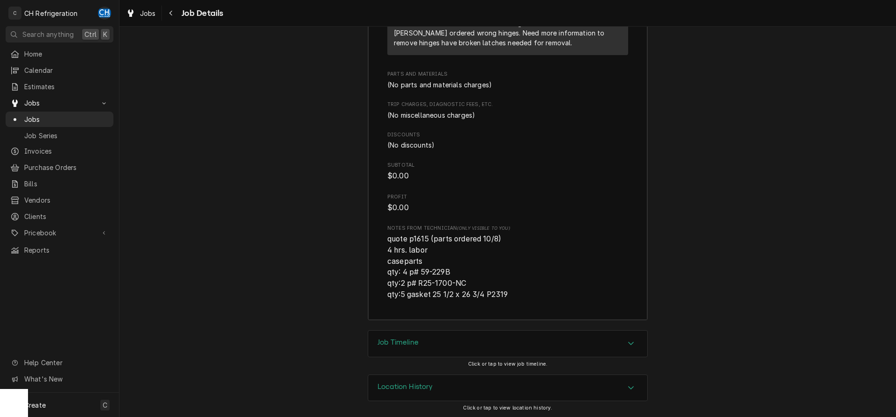
click at [515, 344] on div "Job Timeline" at bounding box center [507, 343] width 279 height 26
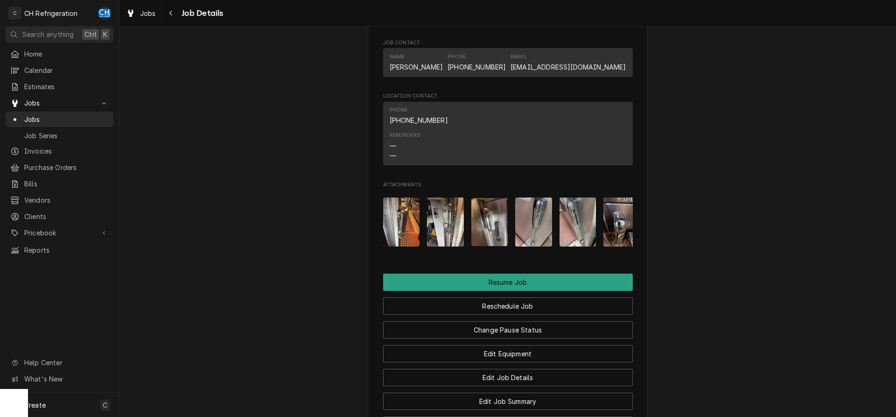
scroll to position [711, 0]
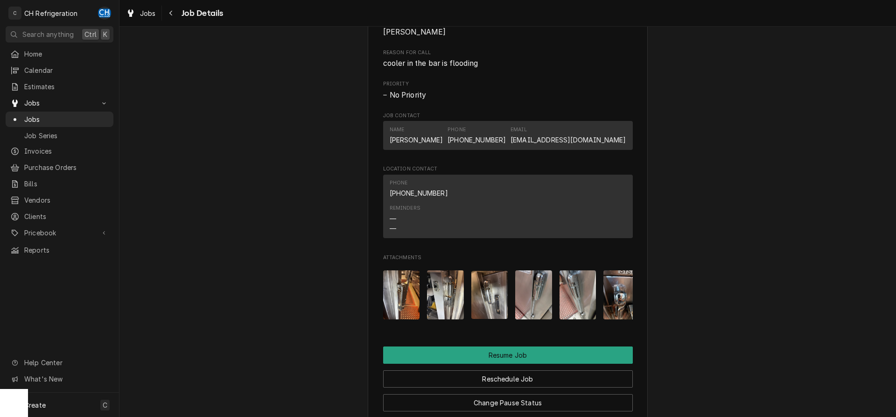
click at [487, 296] on img "Attachments" at bounding box center [489, 295] width 37 height 48
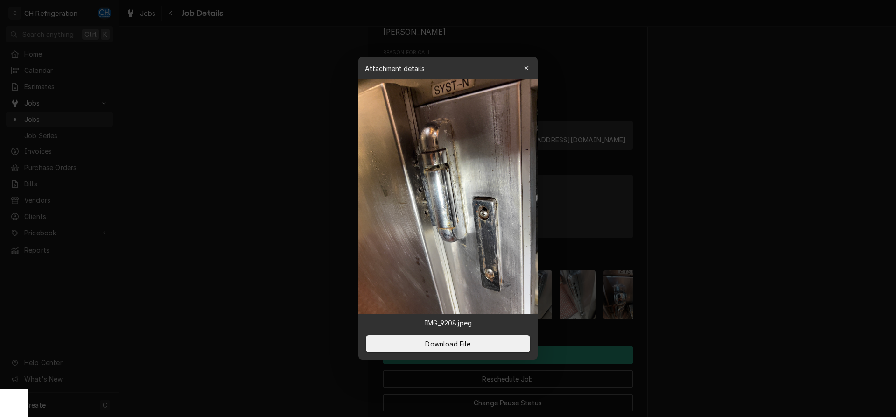
click at [751, 281] on div at bounding box center [448, 208] width 896 height 417
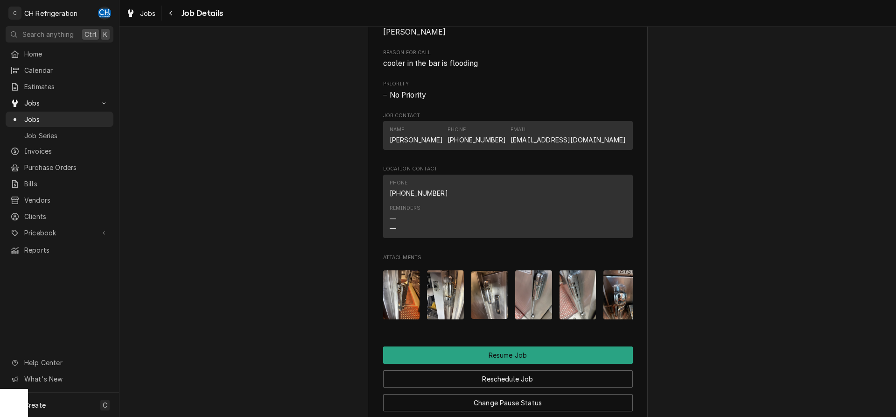
click at [583, 296] on img "Attachments" at bounding box center [578, 294] width 37 height 49
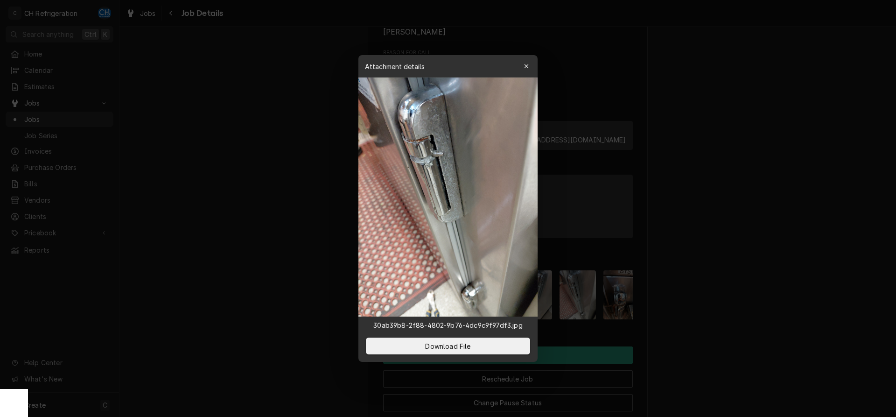
click at [731, 298] on div at bounding box center [448, 208] width 896 height 417
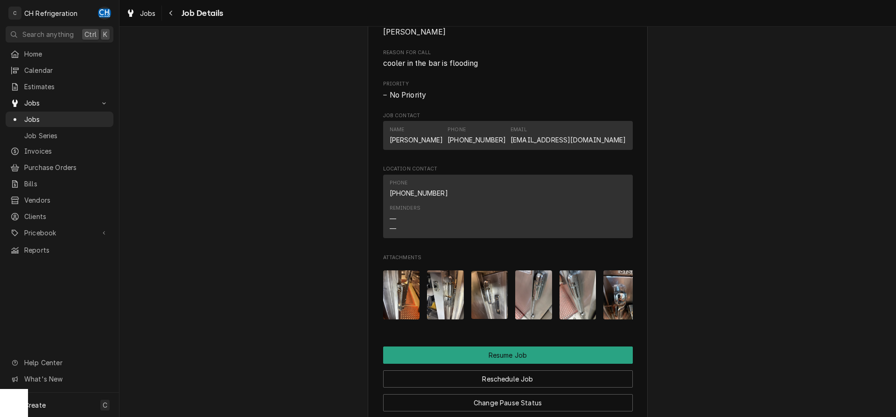
click at [626, 302] on img "Attachments" at bounding box center [622, 294] width 37 height 49
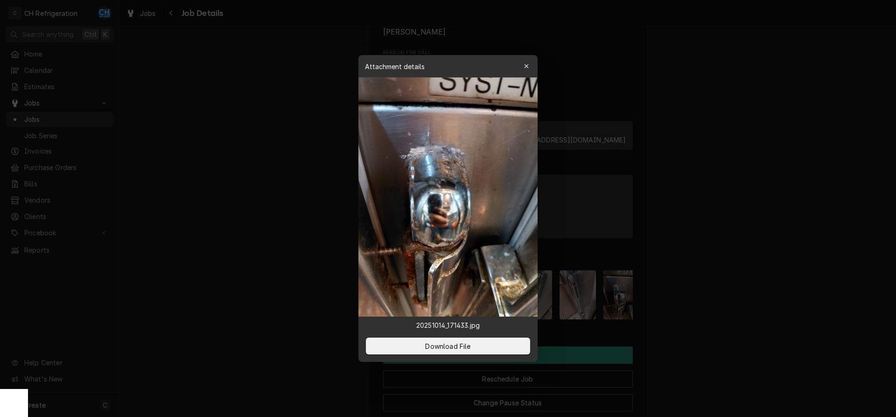
click at [713, 299] on div at bounding box center [448, 208] width 896 height 417
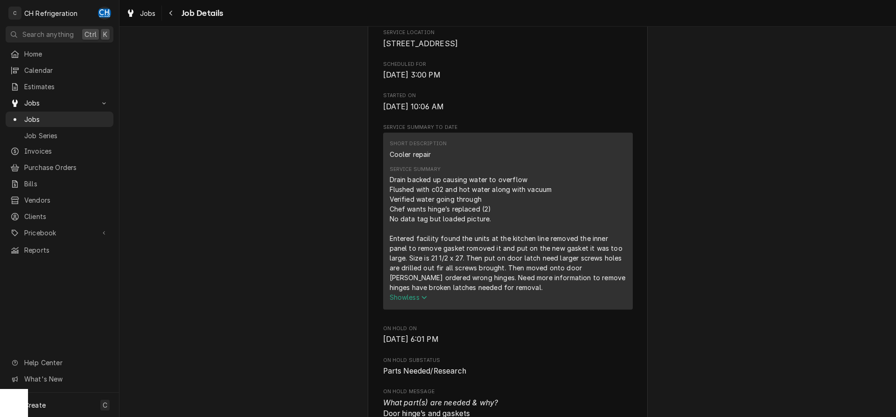
scroll to position [0, 0]
